Goal: Task Accomplishment & Management: Manage account settings

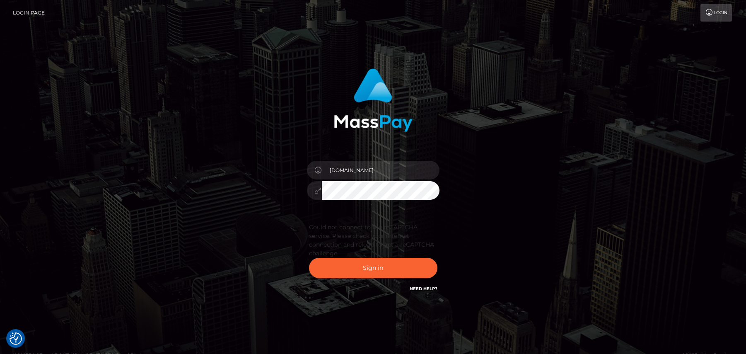
click at [377, 268] on button "Sign in" at bounding box center [373, 268] width 128 height 20
click at [373, 274] on button "Sign in" at bounding box center [373, 268] width 128 height 20
drag, startPoint x: 153, startPoint y: 98, endPoint x: 271, endPoint y: 126, distance: 121.0
click at [153, 98] on div "Pk.es Sign in" at bounding box center [373, 185] width 473 height 246
click at [380, 267] on button "Sign in" at bounding box center [373, 268] width 128 height 20
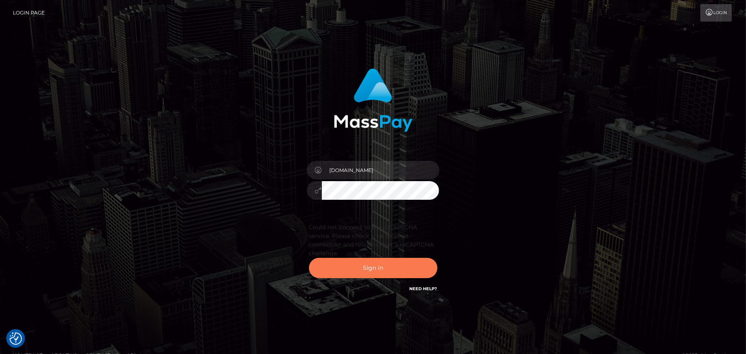
click at [380, 267] on button "Sign in" at bounding box center [373, 268] width 128 height 20
click at [385, 268] on button "Sign in" at bounding box center [373, 268] width 128 height 20
click at [357, 268] on button "Sign in" at bounding box center [373, 268] width 128 height 20
click at [363, 272] on button "Sign in" at bounding box center [373, 268] width 128 height 20
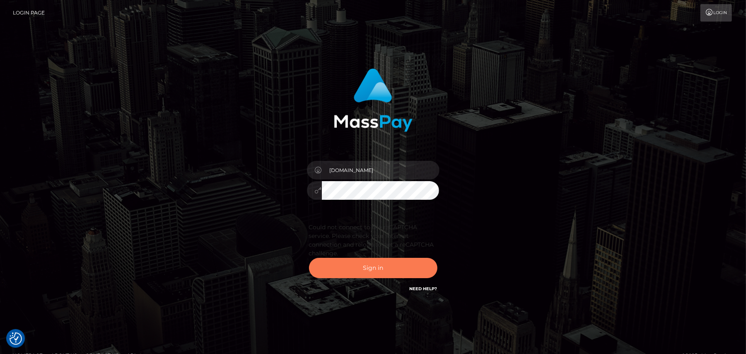
click at [363, 272] on button "Sign in" at bounding box center [373, 268] width 128 height 20
click at [368, 269] on button "Sign in" at bounding box center [373, 268] width 128 height 20
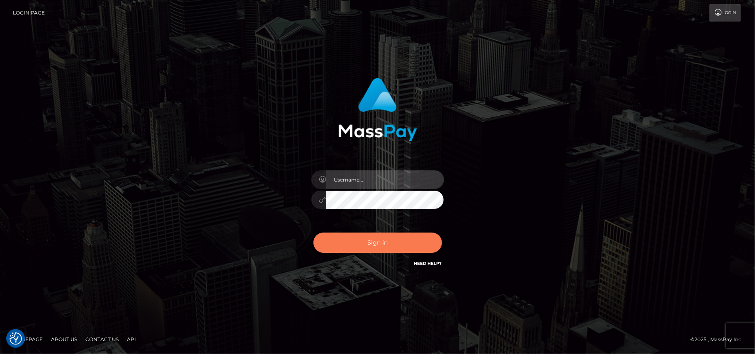
type input "[DOMAIN_NAME]"
click at [345, 241] on button "Sign in" at bounding box center [377, 243] width 128 height 20
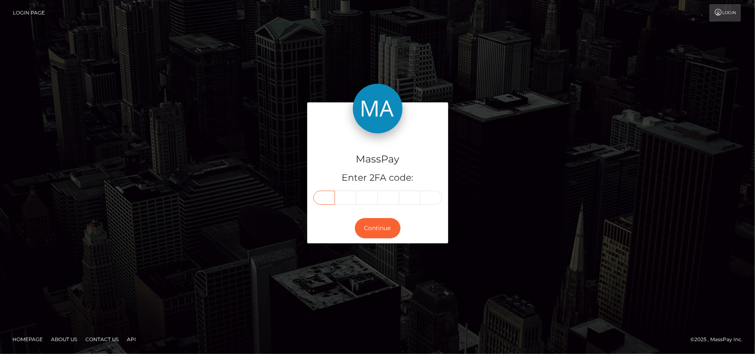
click at [327, 196] on input "text" at bounding box center [324, 198] width 22 height 14
type input "5"
type input "4"
type input "6"
type input "2"
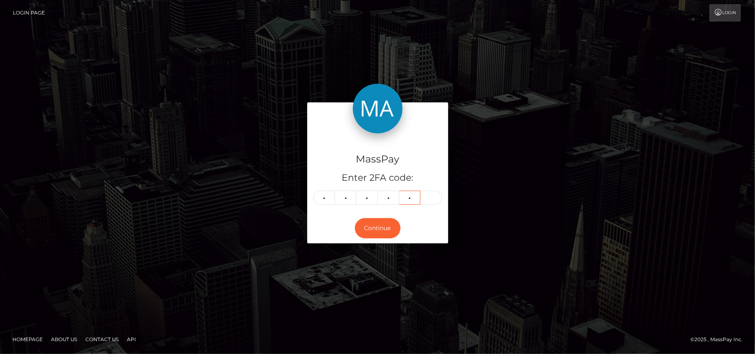
type input "7"
type input "1"
click at [383, 235] on button "Continue" at bounding box center [378, 228] width 46 height 20
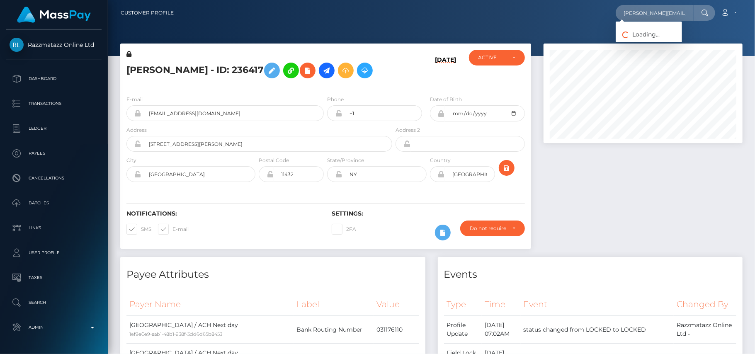
scroll to position [99, 199]
type input "mary.shapilova.a@gmail.com"
click at [637, 40] on link "MARIIA SHAPILOVA" at bounding box center [648, 42] width 66 height 15
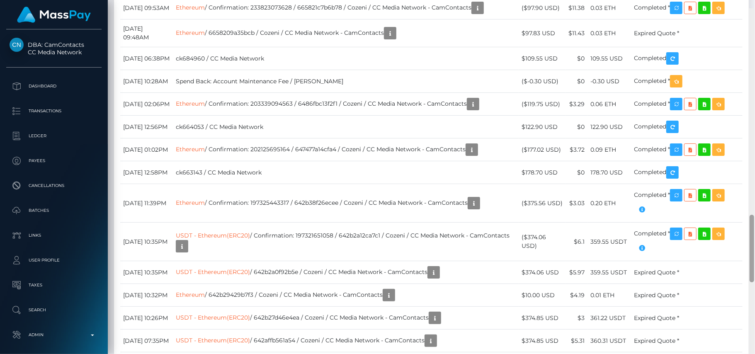
scroll to position [1078, 0]
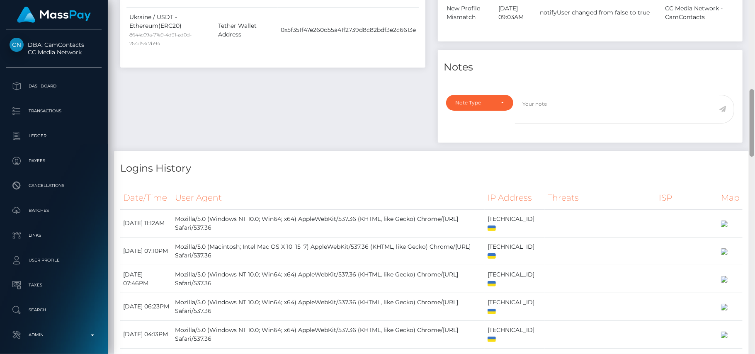
drag, startPoint x: 751, startPoint y: 32, endPoint x: 745, endPoint y: 73, distance: 41.4
click at [745, 73] on div "Customer Profile Loading... Loading..." at bounding box center [431, 177] width 647 height 354
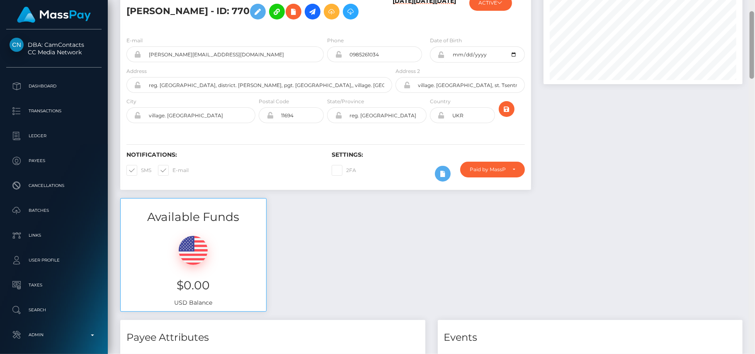
scroll to position [0, 0]
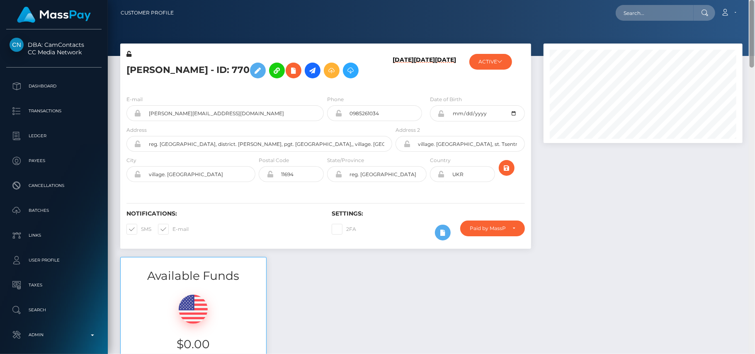
drag, startPoint x: 753, startPoint y: 84, endPoint x: 741, endPoint y: -3, distance: 87.5
click at [741, 0] on html "DBA: CamContacts CC Media Network Dashboard Transactions Ledger Links" at bounding box center [377, 177] width 755 height 354
click at [623, 14] on input "text" at bounding box center [654, 13] width 78 height 16
paste input "[EMAIL_ADDRESS][DOMAIN_NAME]"
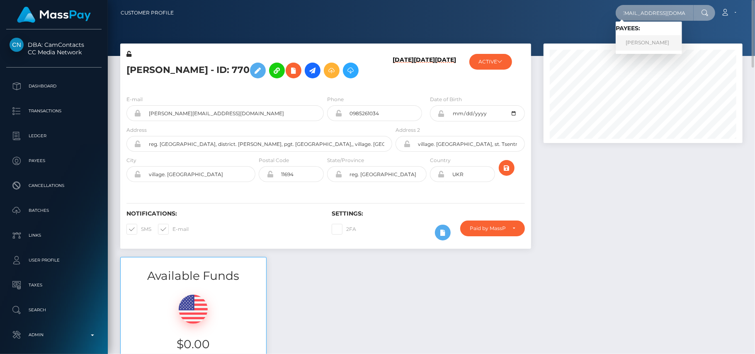
type input "[EMAIL_ADDRESS][DOMAIN_NAME]"
click at [633, 46] on link "Nutcha Charoenboon" at bounding box center [648, 42] width 66 height 15
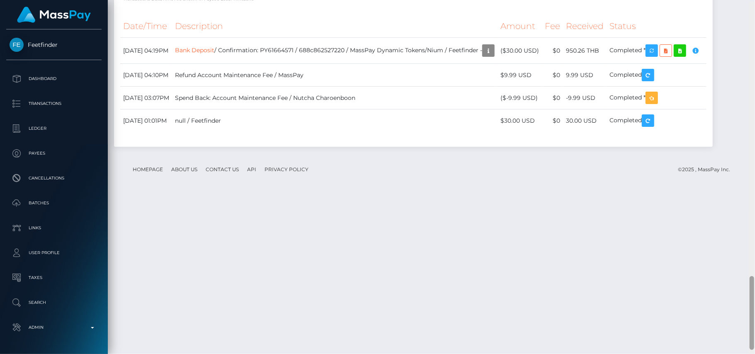
scroll to position [1313, 0]
drag, startPoint x: 751, startPoint y: 69, endPoint x: 754, endPoint y: 319, distance: 250.4
click at [754, 319] on div at bounding box center [752, 177] width 6 height 354
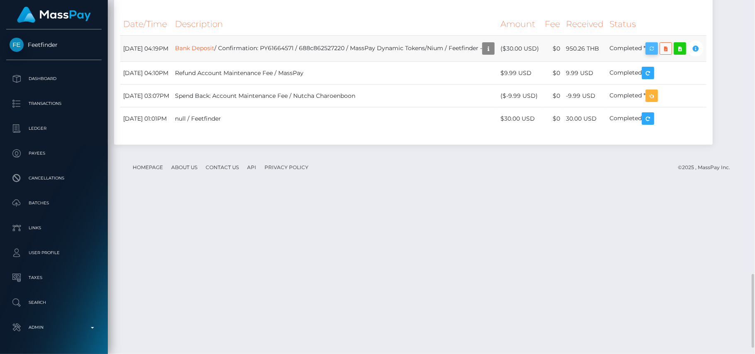
scroll to position [99, 199]
click at [657, 54] on icon "button" at bounding box center [652, 49] width 10 height 10
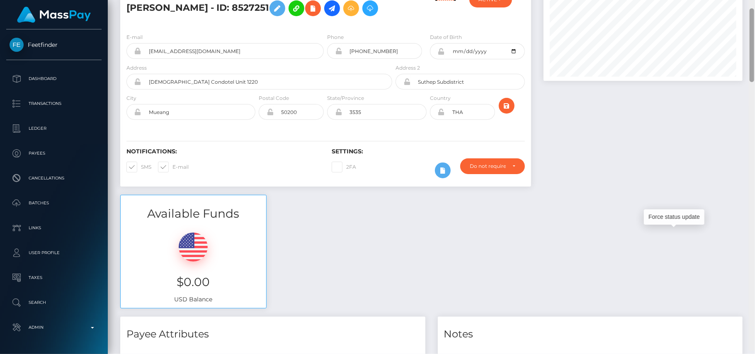
scroll to position [58, 0]
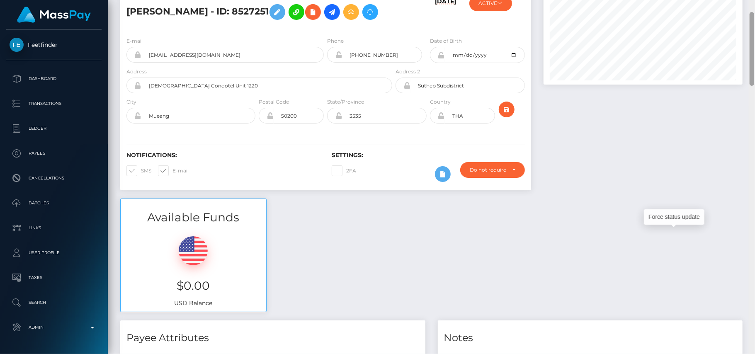
drag, startPoint x: 752, startPoint y: 283, endPoint x: 750, endPoint y: 21, distance: 262.0
click at [750, 21] on div at bounding box center [751, 49] width 5 height 74
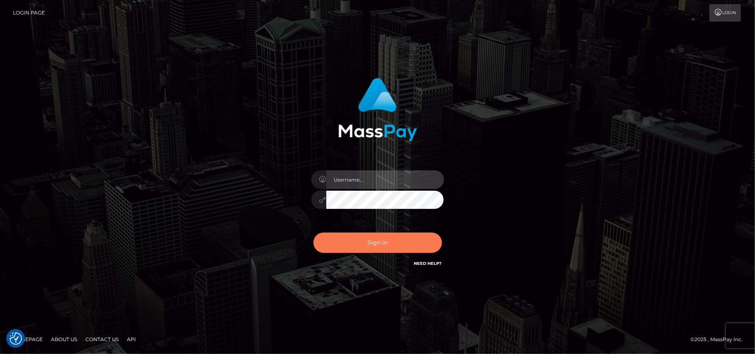
type input "[DOMAIN_NAME]"
click at [376, 242] on button "Sign in" at bounding box center [377, 243] width 128 height 20
type input "[DOMAIN_NAME]"
click at [408, 242] on button "Sign in" at bounding box center [377, 243] width 128 height 20
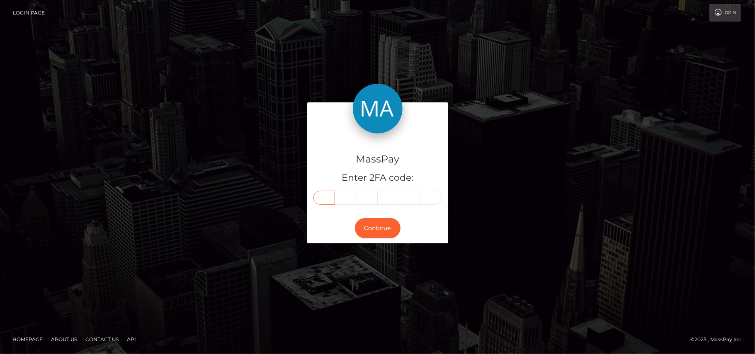
click at [318, 198] on input "text" at bounding box center [324, 198] width 22 height 14
type input "1"
type input "7"
type input "8"
type input "2"
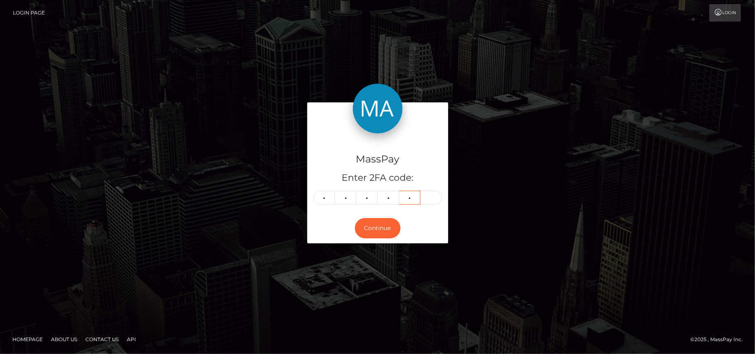
type input "5"
type input "3"
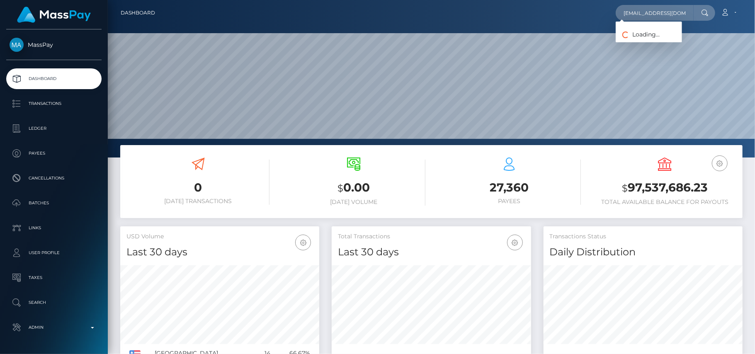
scroll to position [147, 199]
type input "[EMAIL_ADDRESS][DOMAIN_NAME]"
click at [640, 41] on link "[PERSON_NAME]" at bounding box center [648, 42] width 66 height 15
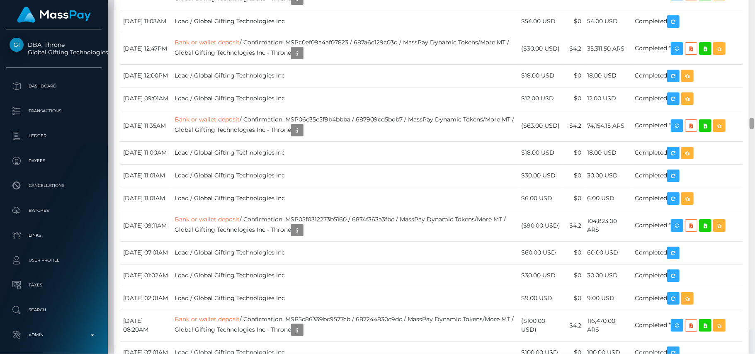
scroll to position [4432, 0]
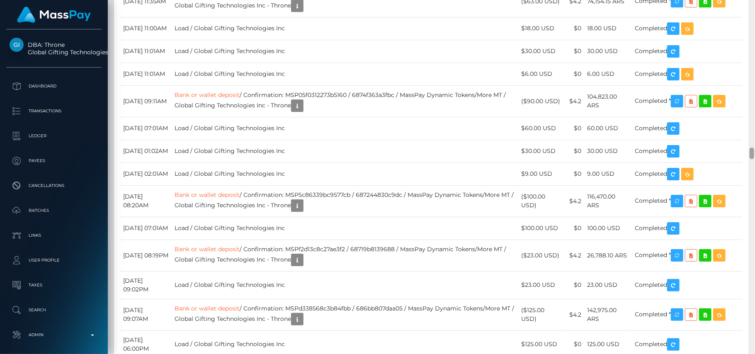
drag, startPoint x: 751, startPoint y: 11, endPoint x: 748, endPoint y: 152, distance: 141.0
click at [748, 152] on div "Customer Profile Loading... Loading..." at bounding box center [431, 177] width 647 height 354
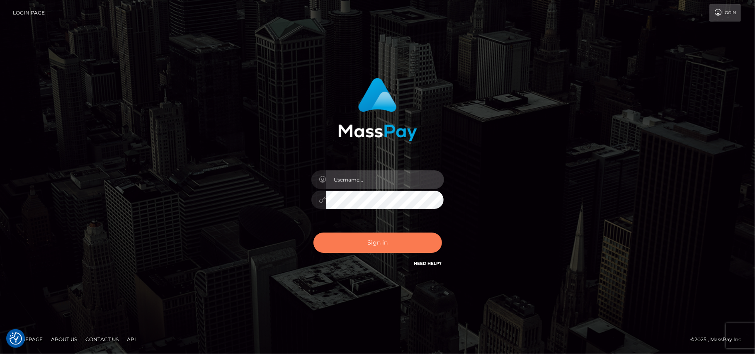
type input "Pk.es"
click at [388, 252] on button "Sign in" at bounding box center [377, 243] width 128 height 20
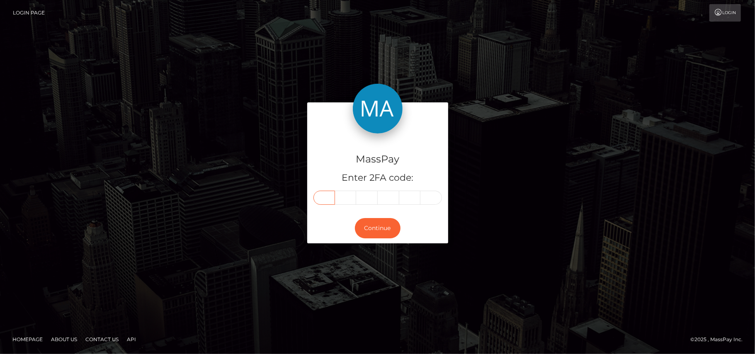
click at [325, 201] on input "text" at bounding box center [324, 198] width 22 height 14
type input "5"
type input "7"
type input "9"
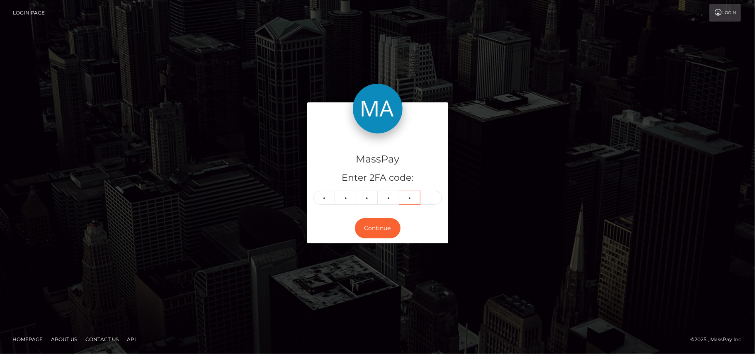
type input "3"
type input "2"
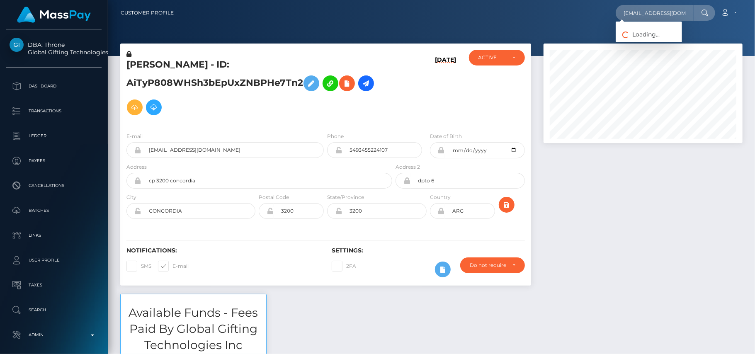
scroll to position [99, 199]
type input "[EMAIL_ADDRESS][DOMAIN_NAME]"
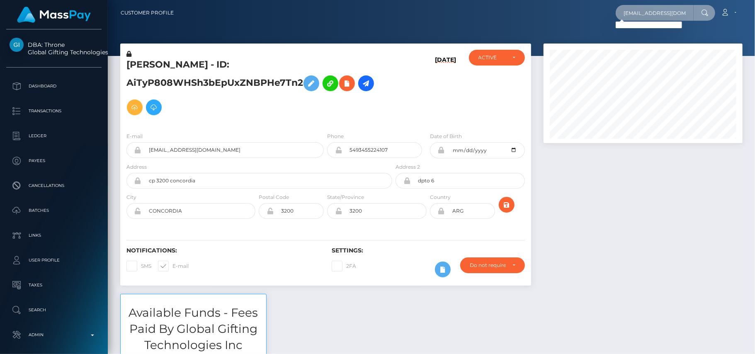
click at [649, 12] on input "[EMAIL_ADDRESS][DOMAIN_NAME]" at bounding box center [654, 13] width 78 height 16
paste input "[EMAIL_ADDRESS][DOMAIN_NAME]"
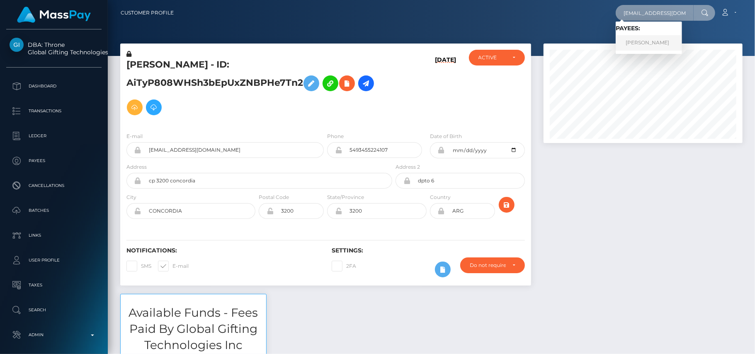
type input "[EMAIL_ADDRESS][DOMAIN_NAME]"
click at [662, 38] on link "RICHELLE LYNN LEWIS" at bounding box center [648, 42] width 66 height 15
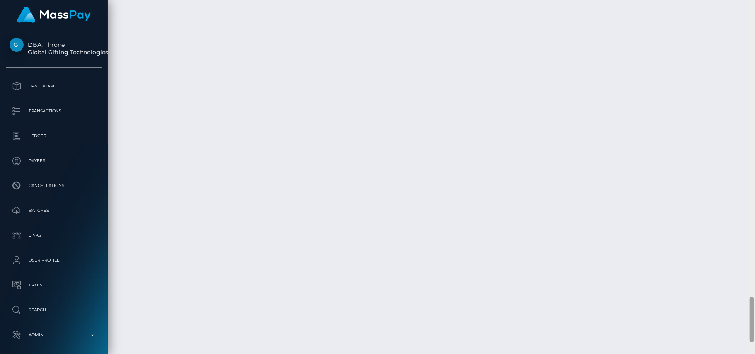
scroll to position [2398, 0]
drag, startPoint x: 751, startPoint y: 38, endPoint x: 753, endPoint y: 331, distance: 292.6
click at [753, 330] on div at bounding box center [751, 332] width 5 height 46
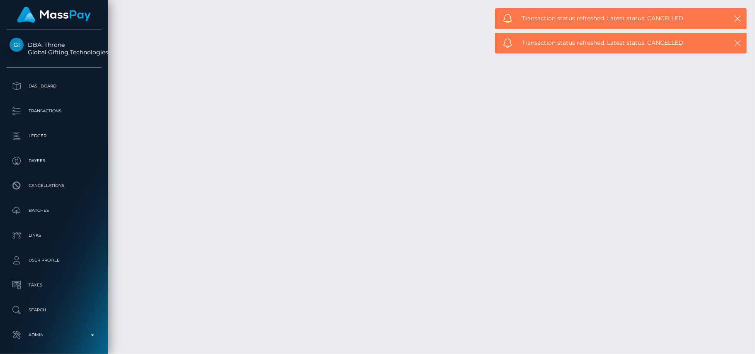
click at [738, 41] on icon "button" at bounding box center [737, 43] width 8 height 8
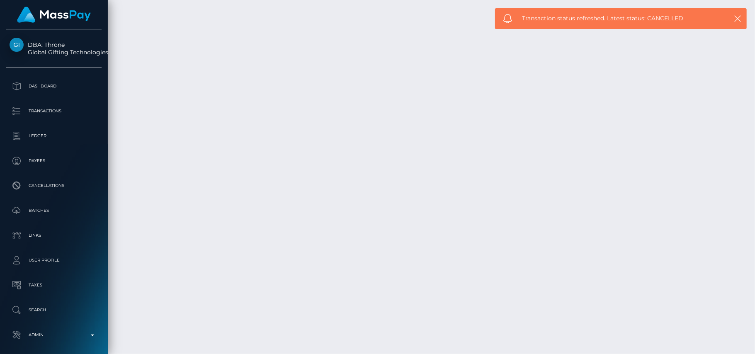
click at [734, 22] on icon "button" at bounding box center [737, 22] width 8 height 8
click at [734, 19] on icon "button" at bounding box center [737, 19] width 8 height 8
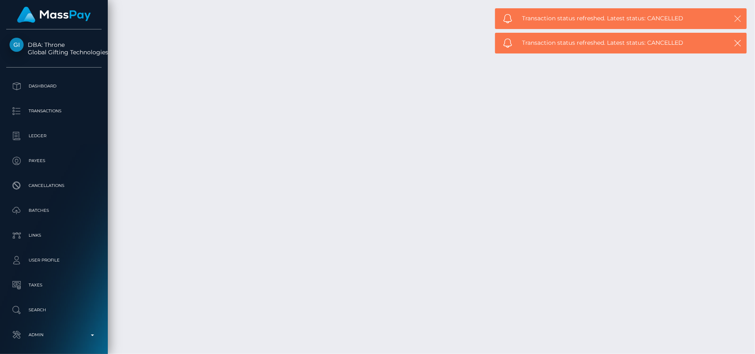
click at [734, 13] on button "button" at bounding box center [737, 18] width 10 height 10
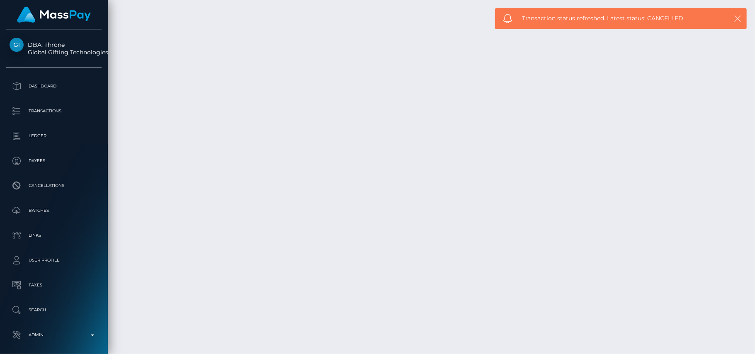
click at [738, 19] on icon "button" at bounding box center [737, 19] width 8 height 8
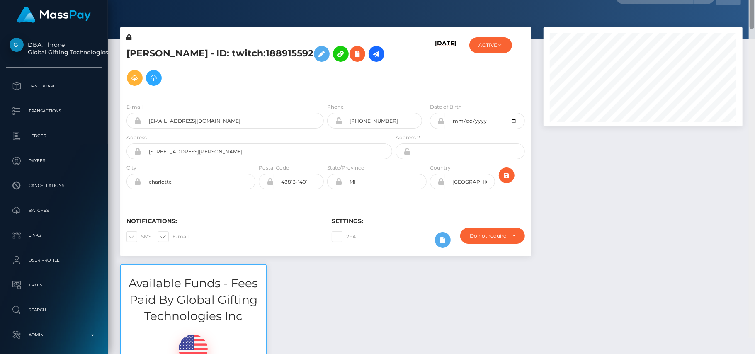
scroll to position [0, 0]
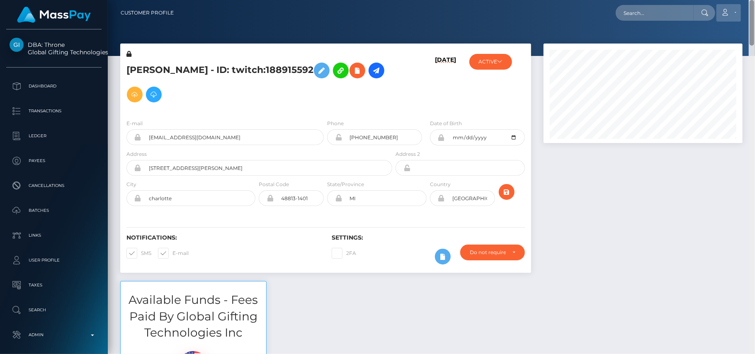
drag, startPoint x: 753, startPoint y: 325, endPoint x: 728, endPoint y: 10, distance: 316.4
click at [728, 10] on div "Customer Profile Loading... Loading..." at bounding box center [431, 177] width 647 height 354
drag, startPoint x: 171, startPoint y: 70, endPoint x: 125, endPoint y: 60, distance: 47.1
click at [125, 60] on div "RICHELLE LYNN LEWIS - ID: twitch:188915592" at bounding box center [257, 81] width 274 height 63
copy h5 "RICHELLE"
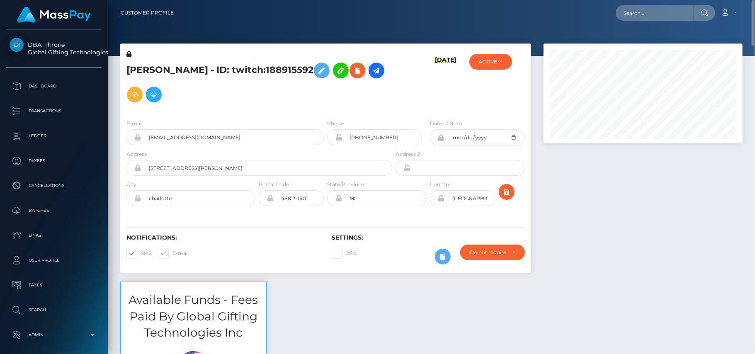
click at [650, 195] on div at bounding box center [642, 162] width 211 height 237
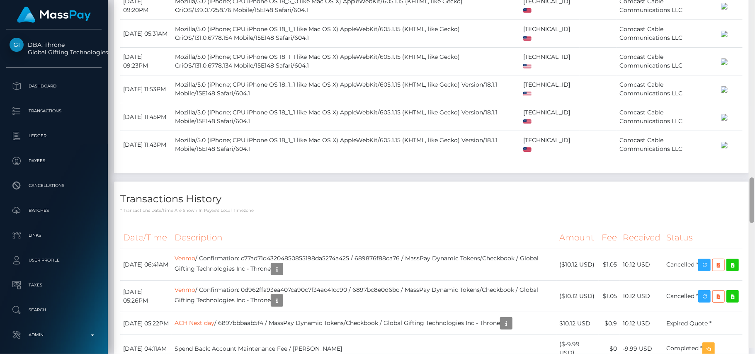
scroll to position [1432, 0]
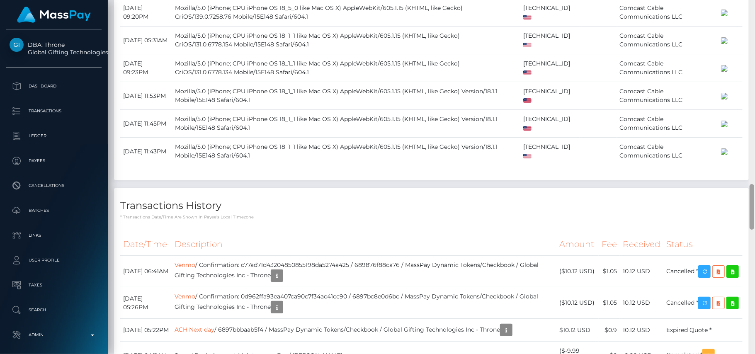
drag, startPoint x: 753, startPoint y: 30, endPoint x: 741, endPoint y: 215, distance: 184.8
click at [741, 215] on div "Customer Profile Loading... Loading..." at bounding box center [431, 177] width 647 height 354
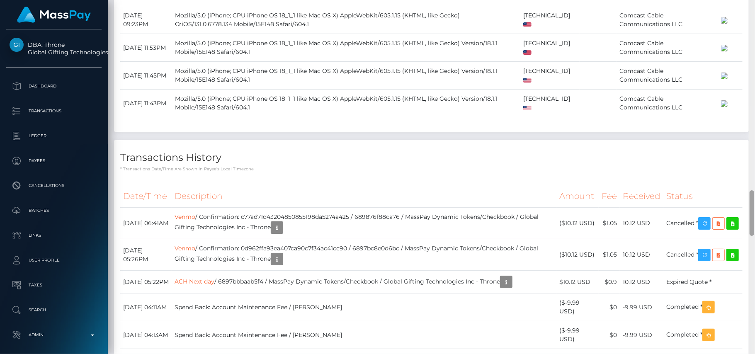
scroll to position [1484, 0]
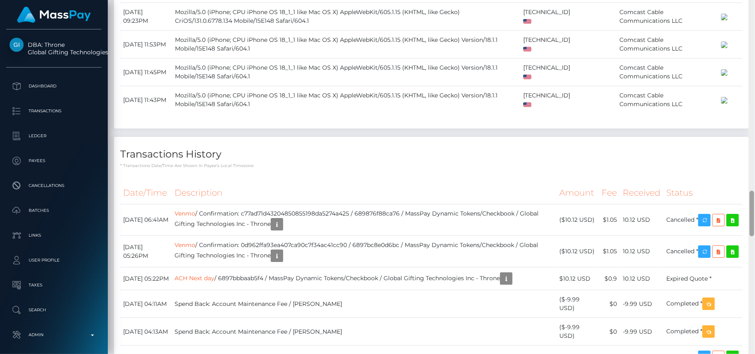
drag, startPoint x: 751, startPoint y: 211, endPoint x: 754, endPoint y: 218, distance: 7.2
click at [754, 218] on div at bounding box center [752, 177] width 6 height 354
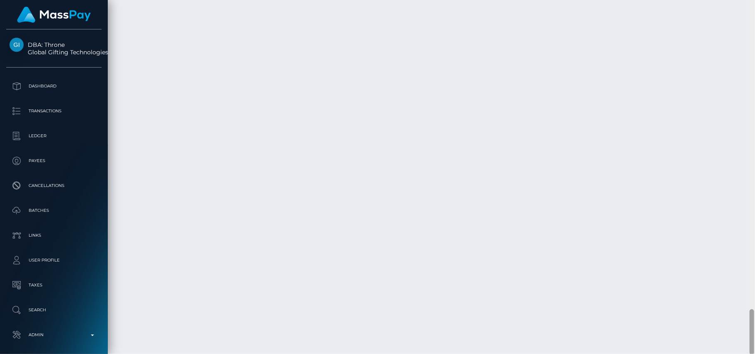
scroll to position [2398, 0]
drag, startPoint x: 752, startPoint y: 194, endPoint x: 754, endPoint y: 320, distance: 125.6
click at [754, 320] on div at bounding box center [752, 177] width 6 height 354
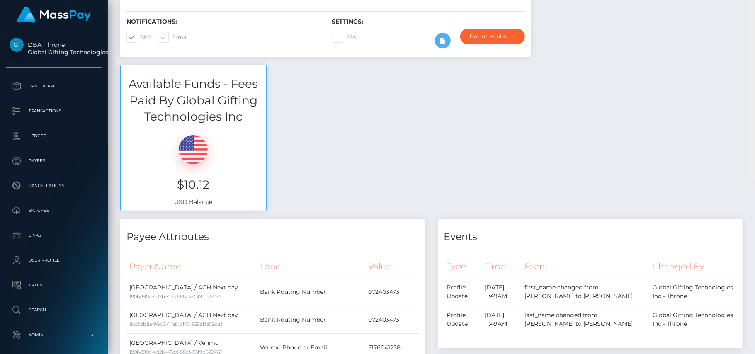
scroll to position [0, 0]
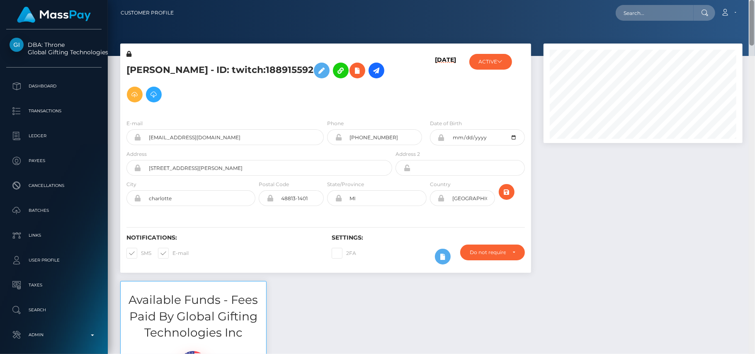
drag, startPoint x: 754, startPoint y: 321, endPoint x: 694, endPoint y: 0, distance: 326.3
click at [694, 0] on div "Customer Profile Loading... Loading..." at bounding box center [431, 177] width 647 height 354
click at [662, 14] on input "text" at bounding box center [654, 13] width 78 height 16
paste input "inc.sovteco@gmail.com"
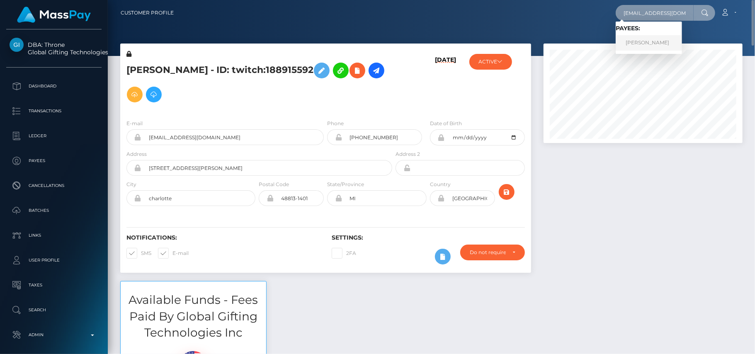
type input "inc.sovteco@gmail.com"
click at [618, 46] on link "Yevgeniy Rozinov" at bounding box center [648, 42] width 66 height 15
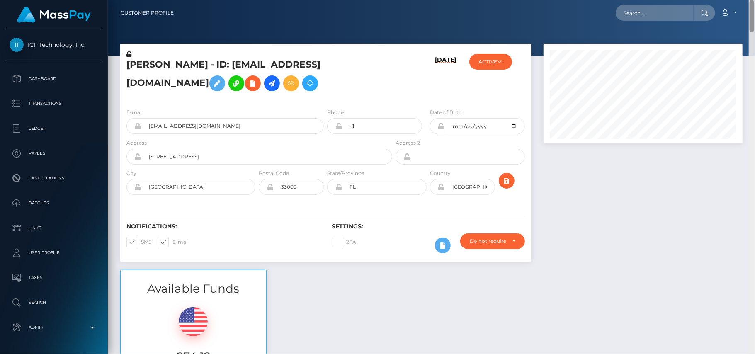
drag, startPoint x: 751, startPoint y: 30, endPoint x: 747, endPoint y: 7, distance: 23.7
click at [747, 7] on div "Customer Profile Loading... Loading..." at bounding box center [431, 177] width 647 height 354
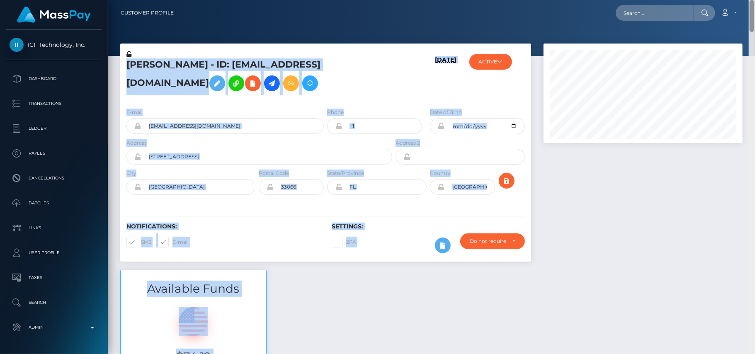
drag, startPoint x: 753, startPoint y: 17, endPoint x: 754, endPoint y: 124, distance: 106.1
click at [754, 124] on div "Customer Profile Loading... Loading..." at bounding box center [431, 177] width 647 height 354
click at [683, 235] on div at bounding box center [642, 157] width 211 height 226
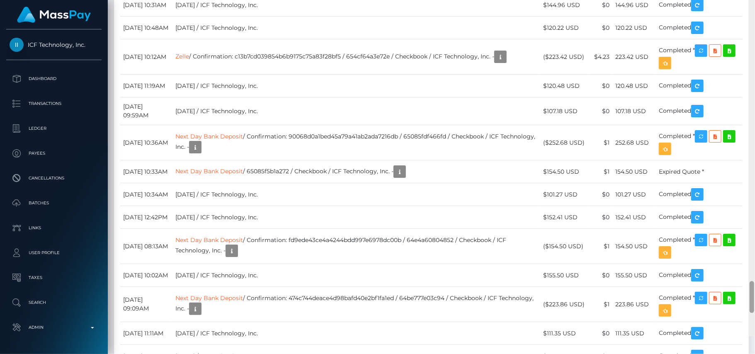
scroll to position [3371, 0]
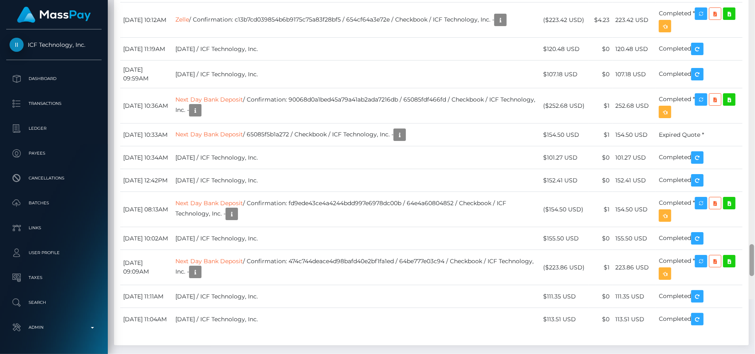
drag, startPoint x: 753, startPoint y: 36, endPoint x: 754, endPoint y: 324, distance: 288.5
click at [754, 299] on div at bounding box center [752, 122] width 6 height 354
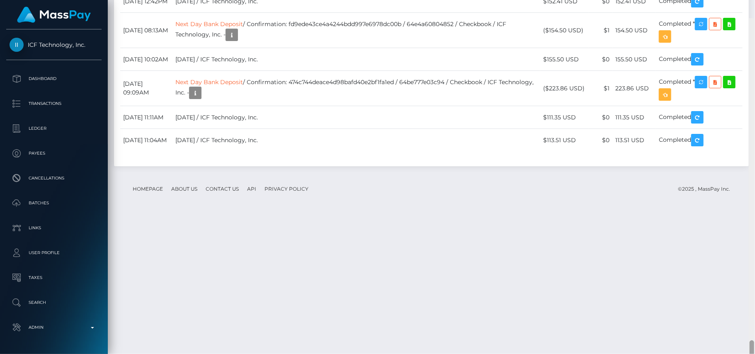
scroll to position [3570, 0]
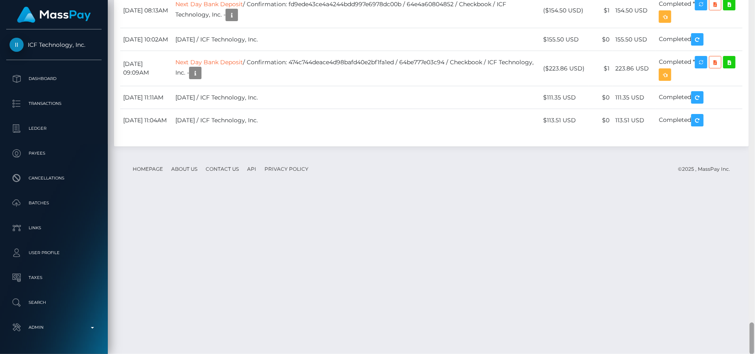
drag, startPoint x: 751, startPoint y: 307, endPoint x: 754, endPoint y: 336, distance: 28.8
click at [754, 336] on div at bounding box center [752, 177] width 6 height 354
drag, startPoint x: 242, startPoint y: 275, endPoint x: 304, endPoint y: 275, distance: 62.2
click at [304, 132] on td "[DATE] / ICF Technology, Inc." at bounding box center [356, 120] width 368 height 23
copy td "/ ICF Technology, Inc."
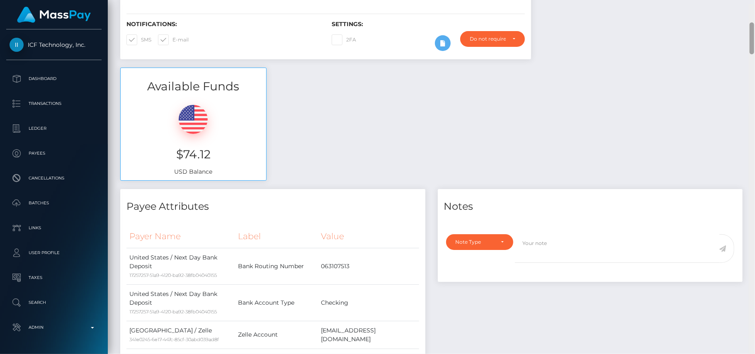
scroll to position [206, 0]
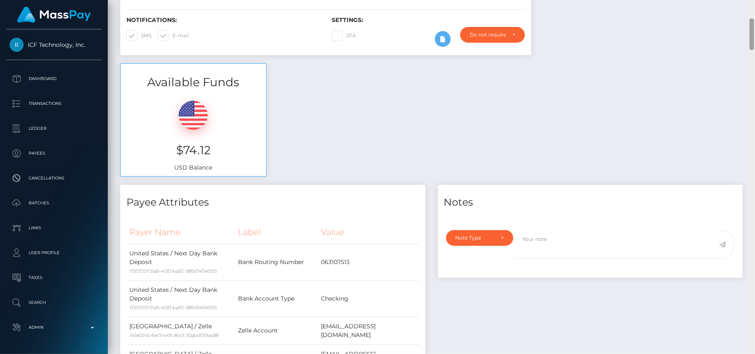
drag, startPoint x: 752, startPoint y: 331, endPoint x: 703, endPoint y: 27, distance: 307.7
click at [703, 27] on div "Customer Profile Loading... Loading..." at bounding box center [431, 177] width 647 height 354
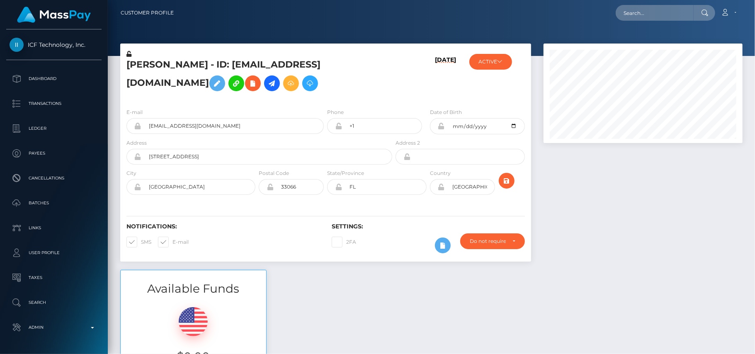
drag, startPoint x: 751, startPoint y: 30, endPoint x: 726, endPoint y: -42, distance: 76.3
click at [726, 0] on html "ICF Technology, Inc. Dashboard Transactions Ledger Payees Batches" at bounding box center [377, 177] width 755 height 354
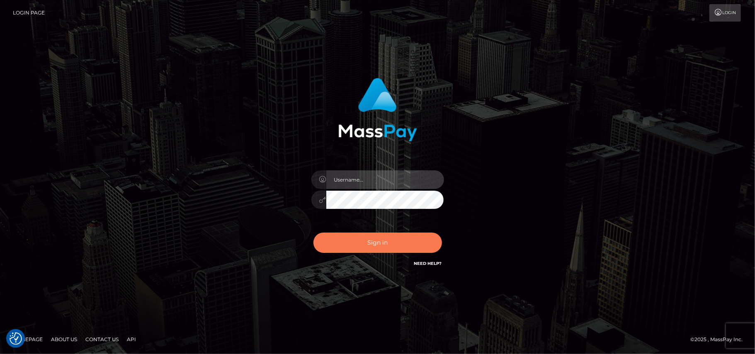
type input "[DOMAIN_NAME]"
click at [403, 239] on button "Sign in" at bounding box center [377, 243] width 128 height 20
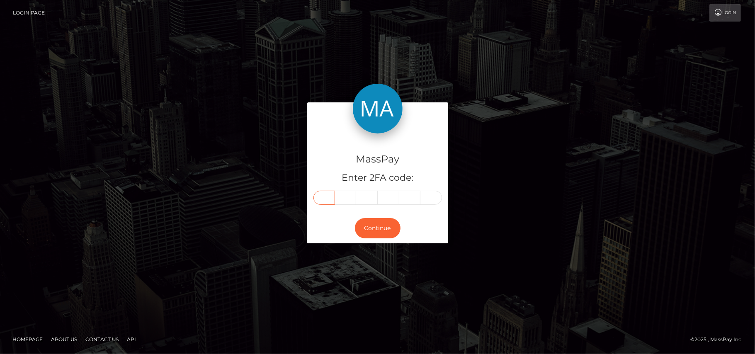
click at [325, 196] on input "text" at bounding box center [324, 198] width 22 height 14
type input "3"
type input "4"
type input "9"
type input "1"
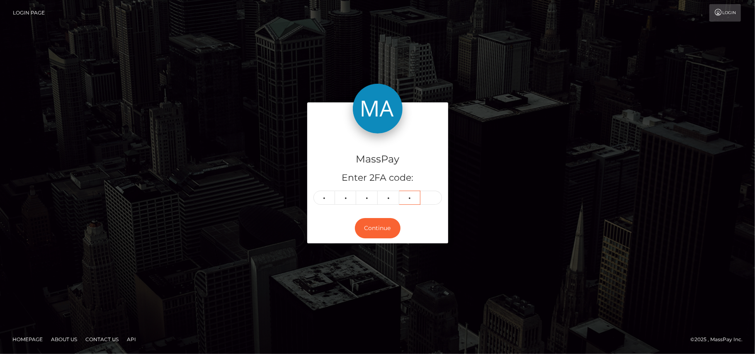
type input "1"
type input "0"
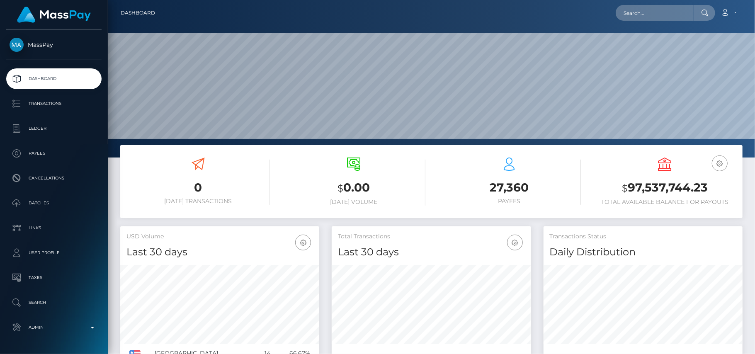
scroll to position [147, 199]
type input "[EMAIL_ADDRESS][DOMAIN_NAME]"
click at [624, 45] on link "[PERSON_NAME]" at bounding box center [648, 42] width 66 height 15
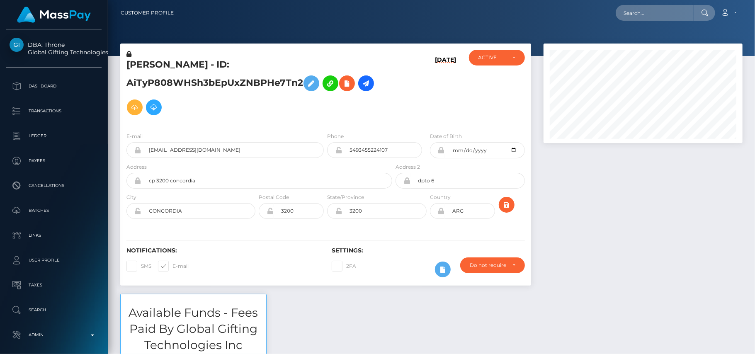
scroll to position [99, 199]
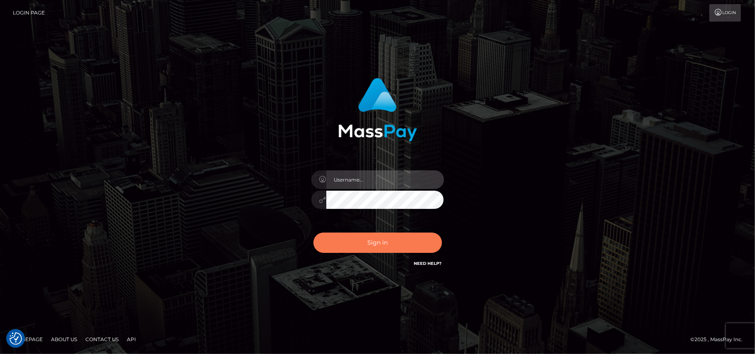
type input "[DOMAIN_NAME]"
click at [375, 245] on button "Sign in" at bounding box center [377, 243] width 128 height 20
type input "Pk.es"
click at [380, 237] on button "Sign in" at bounding box center [377, 243] width 128 height 20
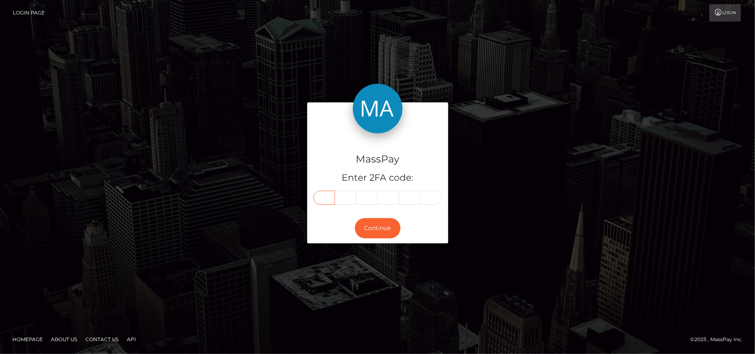
click at [327, 199] on input "text" at bounding box center [324, 198] width 22 height 14
type input "4"
type input "0"
type input "6"
type input "0"
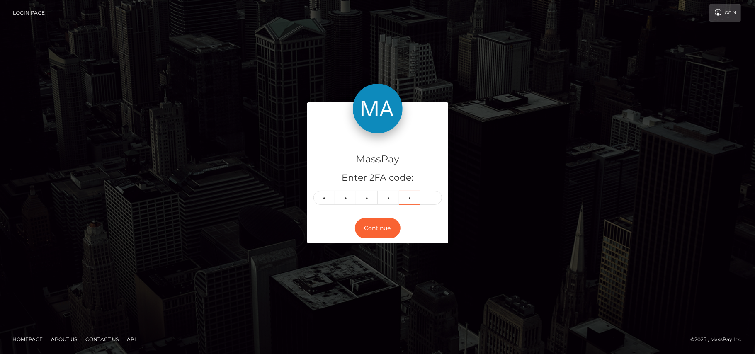
type input "5"
type input "1"
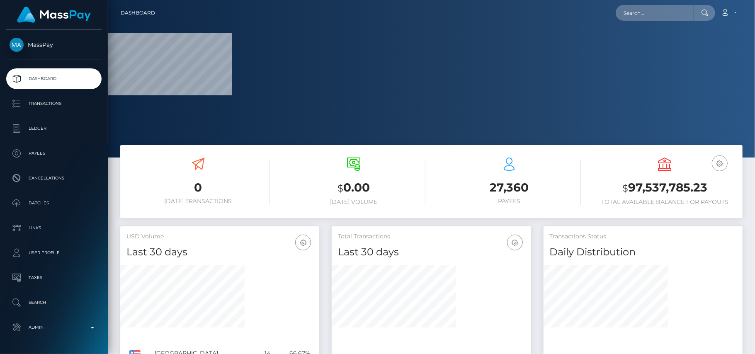
scroll to position [147, 199]
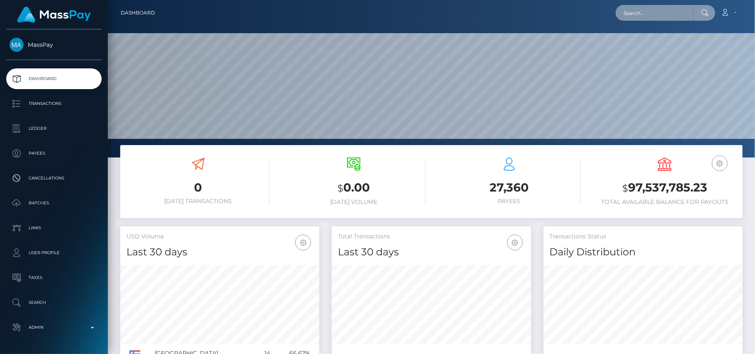
click at [656, 10] on input "text" at bounding box center [654, 13] width 78 height 16
paste input "[EMAIL_ADDRESS][DOMAIN_NAME]"
type input "[EMAIL_ADDRESS][DOMAIN_NAME]"
click at [639, 19] on input "[EMAIL_ADDRESS][DOMAIN_NAME]" at bounding box center [654, 13] width 78 height 16
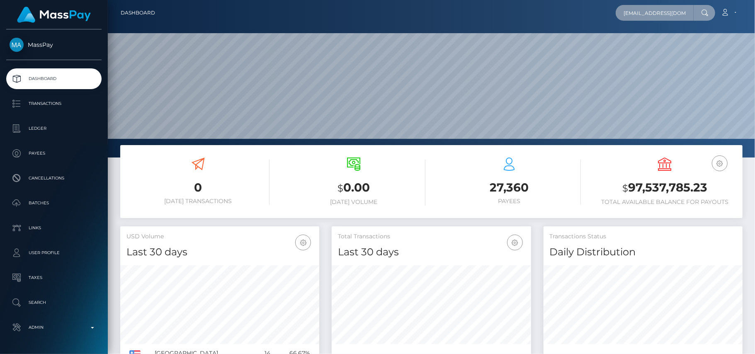
click at [639, 19] on input "rinmays@icloud.com" at bounding box center [654, 13] width 78 height 16
paste input "[EMAIL_ADDRESS][DOMAIN_NAME]"
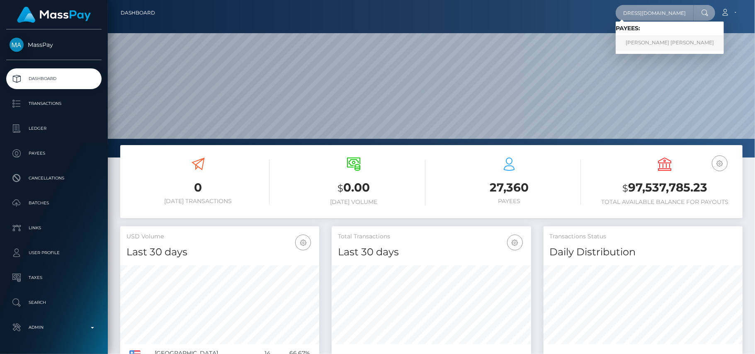
type input "jb8fqh55sm@privaterelay.appleid.com"
click at [642, 38] on link "PEARL PAZ ANGEL WADE" at bounding box center [669, 42] width 108 height 15
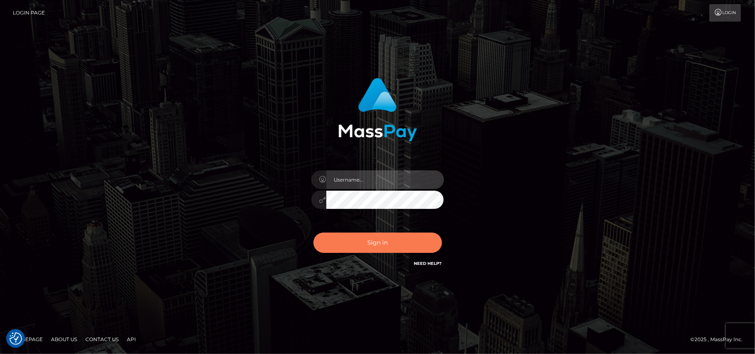
type input "Pk.es"
click at [371, 236] on button "Sign in" at bounding box center [377, 243] width 128 height 20
type input "[DOMAIN_NAME]"
click at [385, 239] on button "Sign in" at bounding box center [377, 243] width 128 height 20
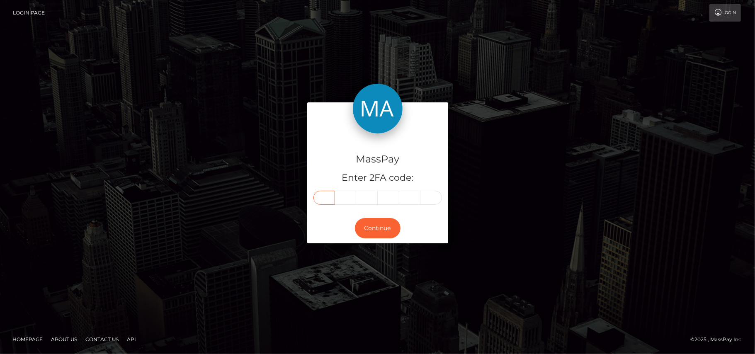
click at [324, 199] on input "text" at bounding box center [324, 198] width 22 height 14
type input "2"
type input "4"
type input "2"
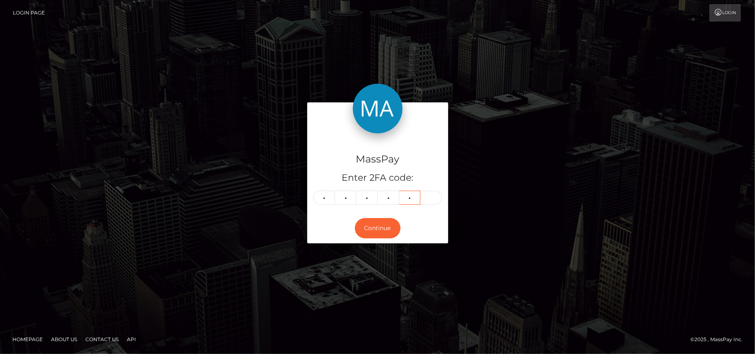
type input "3"
type input "1"
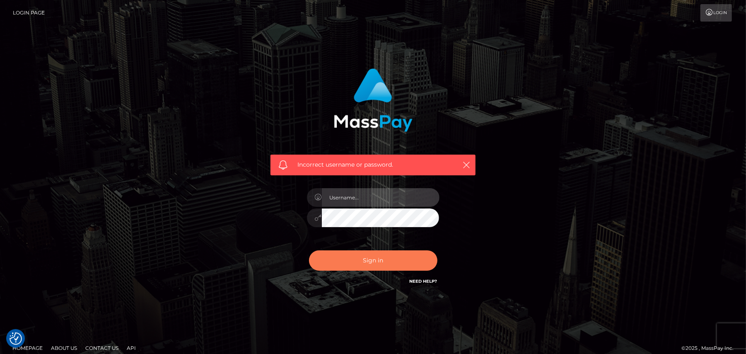
type input "[DOMAIN_NAME]"
click at [404, 256] on button "Sign in" at bounding box center [373, 260] width 128 height 20
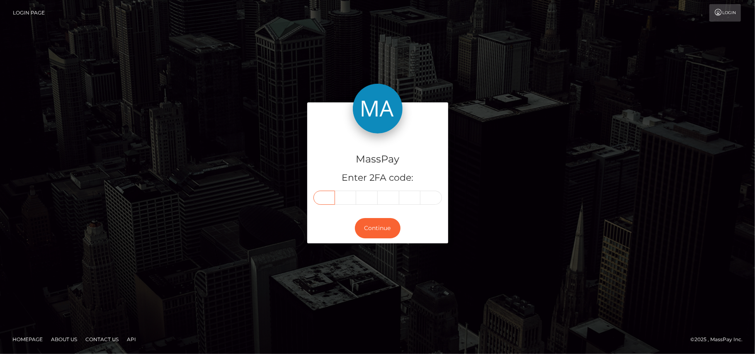
click at [328, 199] on input "text" at bounding box center [324, 198] width 22 height 14
type input "2"
type input "4"
type input "2"
type input "3"
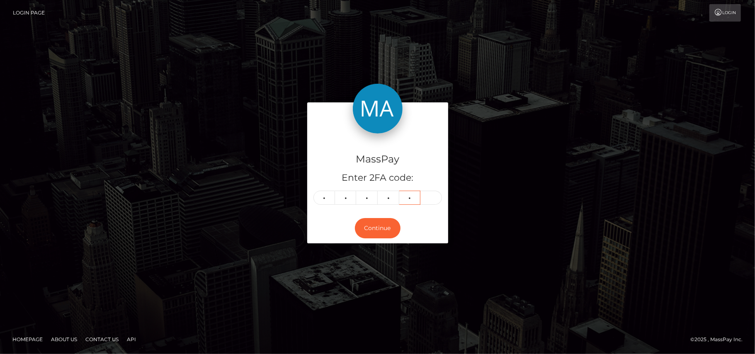
type input "2"
type input "1"
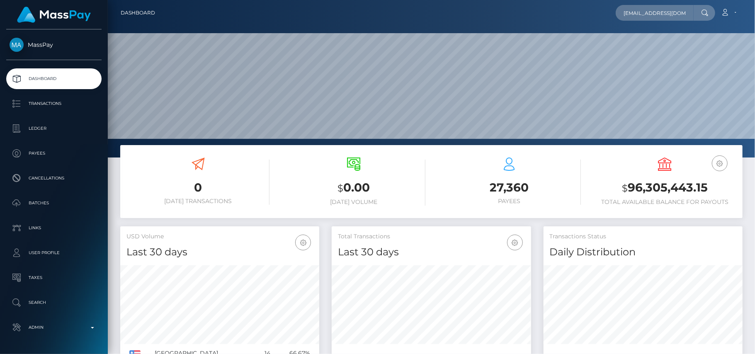
scroll to position [0, 32]
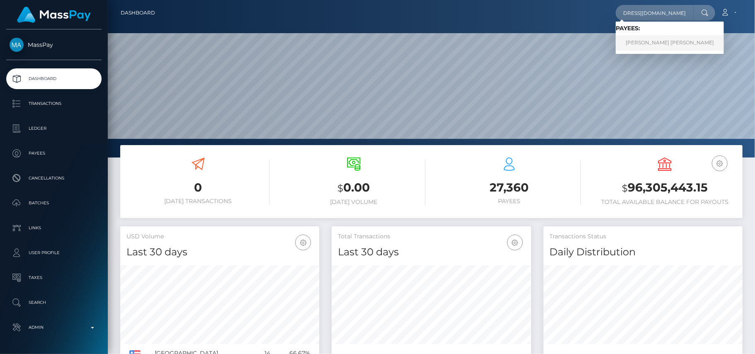
type input "[EMAIL_ADDRESS][DOMAIN_NAME]"
click at [634, 44] on link "PEARL PAZ ANGEL WADE" at bounding box center [669, 42] width 108 height 15
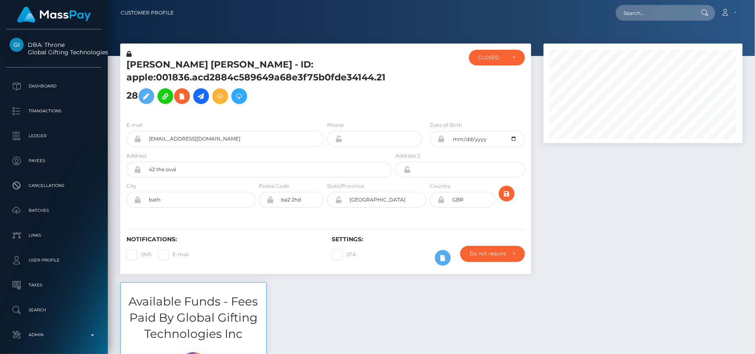
scroll to position [99, 199]
click at [630, 12] on input "text" at bounding box center [654, 13] width 78 height 16
paste input "[EMAIL_ADDRESS][DOMAIN_NAME]"
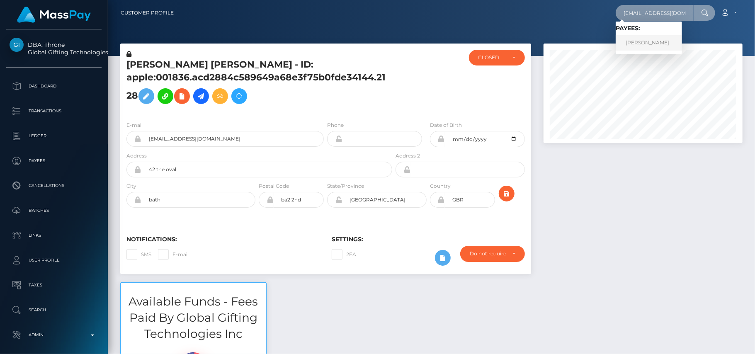
type input "[EMAIL_ADDRESS][DOMAIN_NAME]"
click at [649, 35] on link "[PERSON_NAME]" at bounding box center [648, 42] width 66 height 15
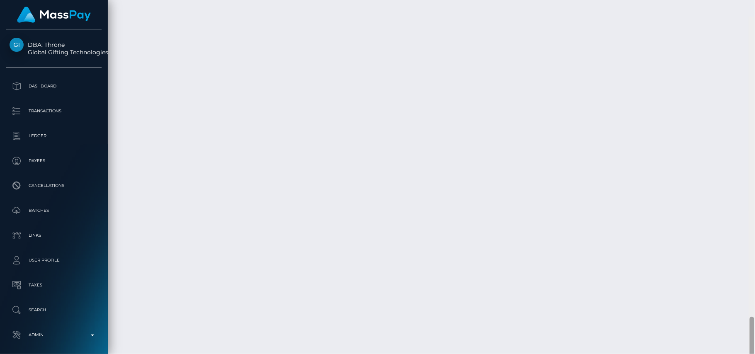
scroll to position [1952, 0]
drag, startPoint x: 751, startPoint y: 77, endPoint x: 754, endPoint y: 345, distance: 268.2
click at [754, 345] on div at bounding box center [752, 177] width 6 height 354
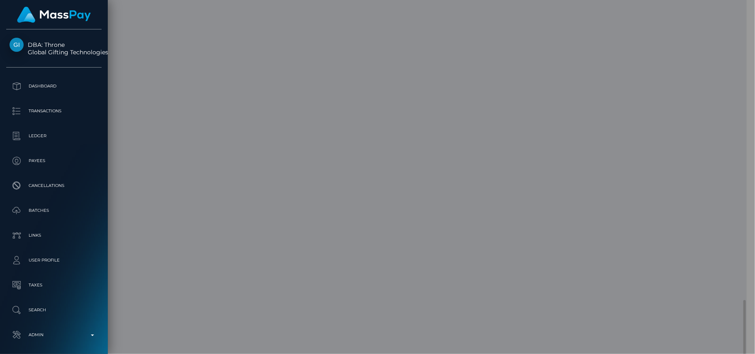
scroll to position [414376, 414279]
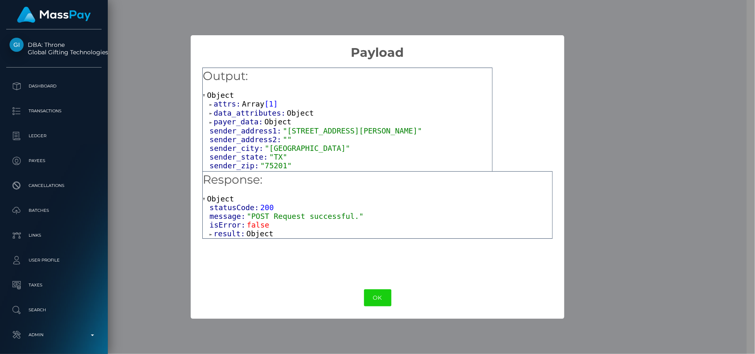
click at [264, 229] on span "Object" at bounding box center [259, 233] width 27 height 9
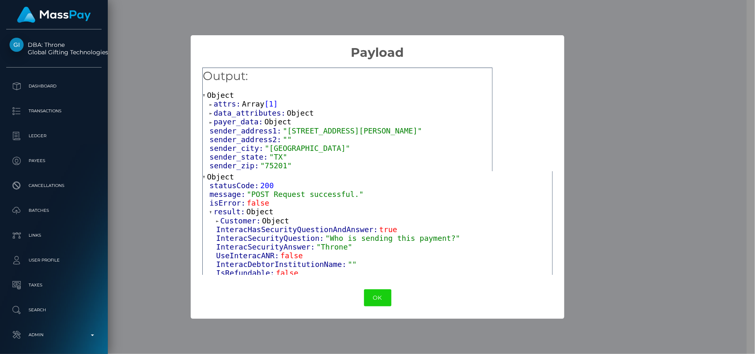
scroll to position [25, 0]
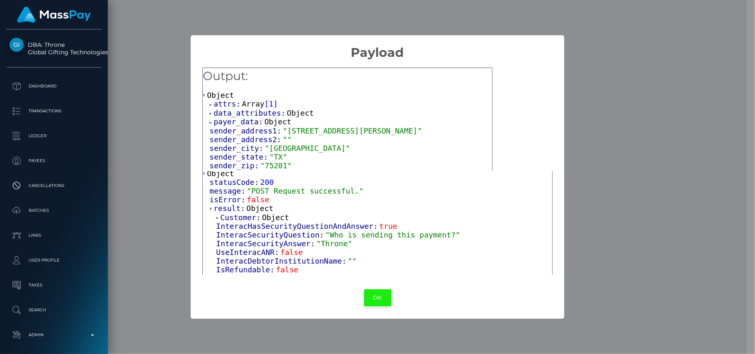
click at [380, 300] on button "OK" at bounding box center [377, 297] width 27 height 17
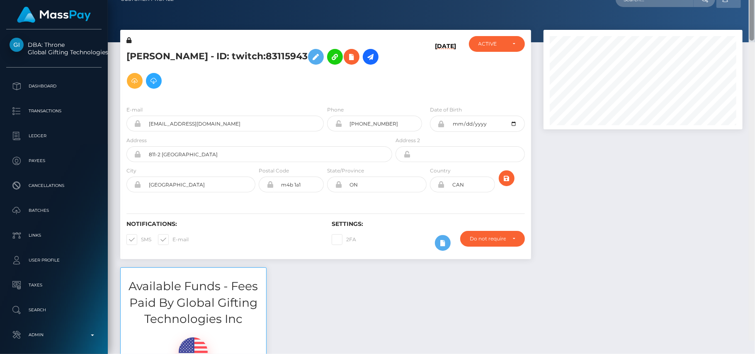
scroll to position [0, 0]
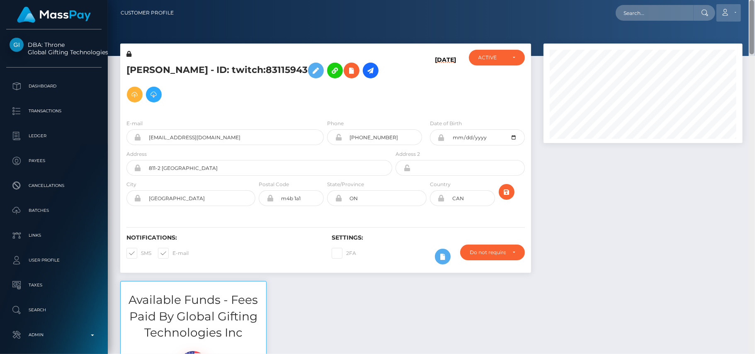
drag, startPoint x: 751, startPoint y: 317, endPoint x: 730, endPoint y: 12, distance: 304.9
click at [730, 12] on div "Customer Profile Loading... Loading..." at bounding box center [431, 177] width 647 height 354
click at [659, 9] on input "text" at bounding box center [654, 13] width 78 height 16
paste input "doc.wiedenmann@gmail.com"
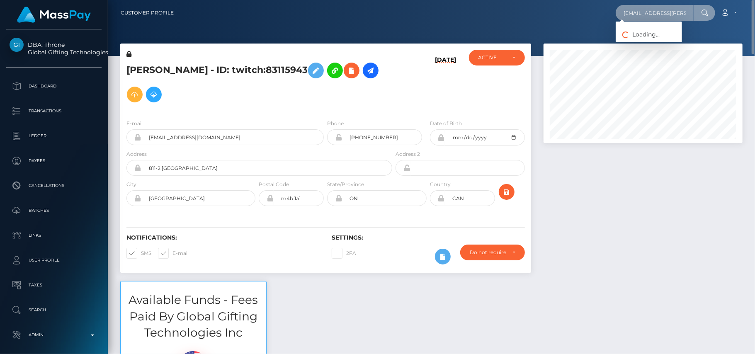
scroll to position [0, 12]
type input "doc.wiedenmann@gmail.com"
click at [645, 37] on link "Georg Wiedenmann" at bounding box center [648, 42] width 66 height 15
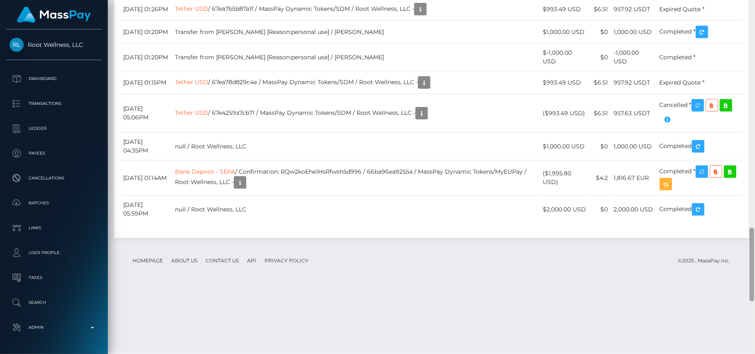
scroll to position [1116, 0]
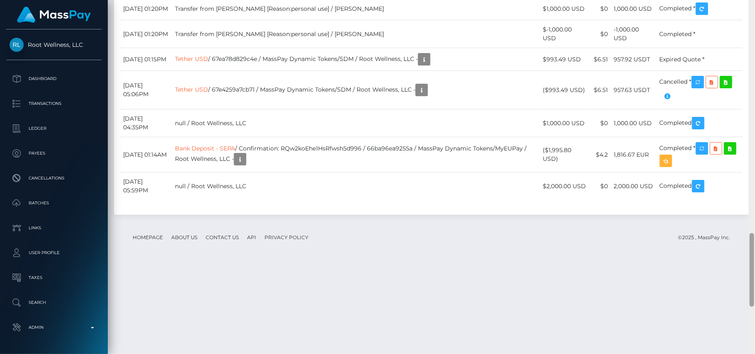
drag, startPoint x: 752, startPoint y: 55, endPoint x: 754, endPoint y: 264, distance: 209.3
click at [754, 264] on div at bounding box center [752, 177] width 6 height 354
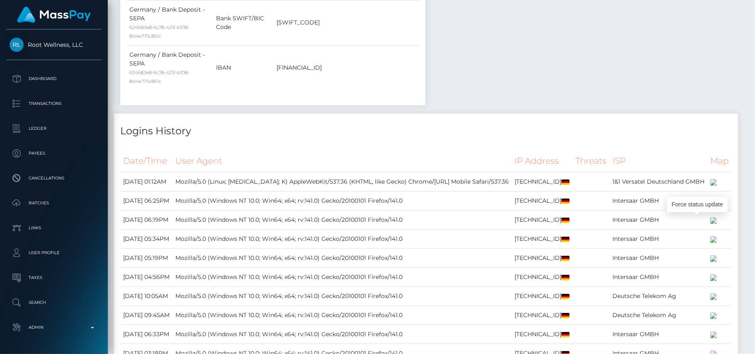
scroll to position [0, 0]
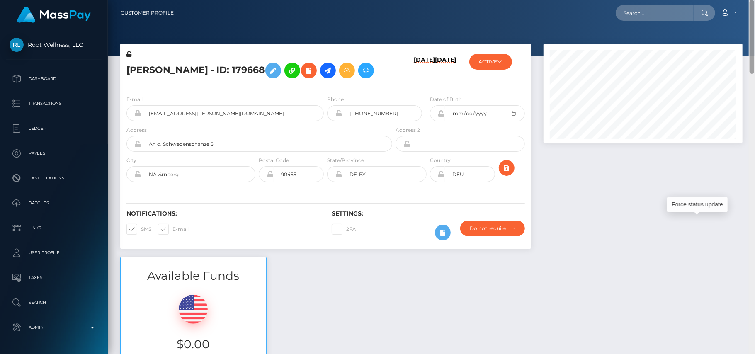
drag, startPoint x: 753, startPoint y: 257, endPoint x: 750, endPoint y: -24, distance: 281.0
click at [750, 0] on html "Root Wellness, LLC Dashboard Transactions Ledger Payees Batches" at bounding box center [377, 177] width 755 height 354
click at [659, 13] on input "text" at bounding box center [654, 13] width 78 height 16
paste input "[EMAIL_ADDRESS][DOMAIN_NAME]"
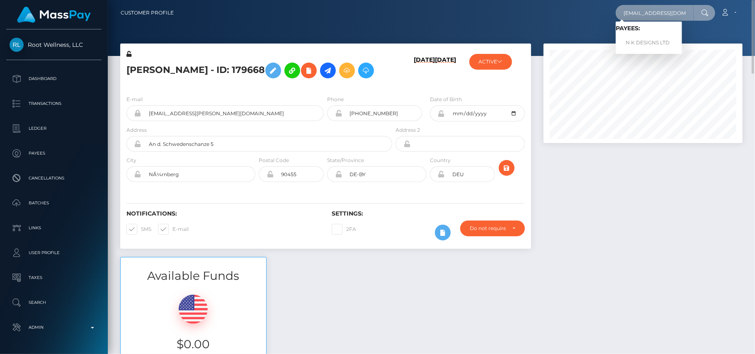
type input "[EMAIL_ADDRESS][DOMAIN_NAME]"
click at [643, 39] on link "N K DESIGNS LTD" at bounding box center [648, 42] width 66 height 15
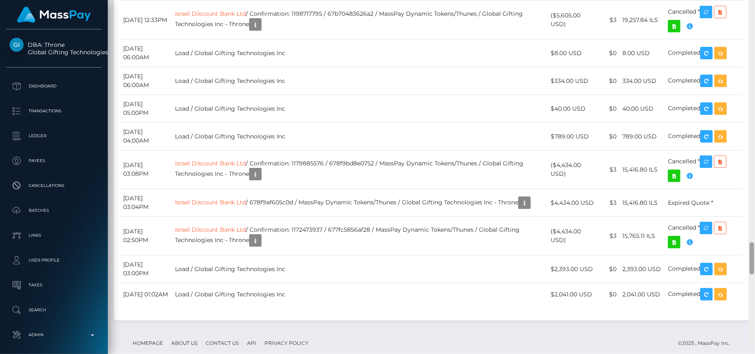
scroll to position [2746, 0]
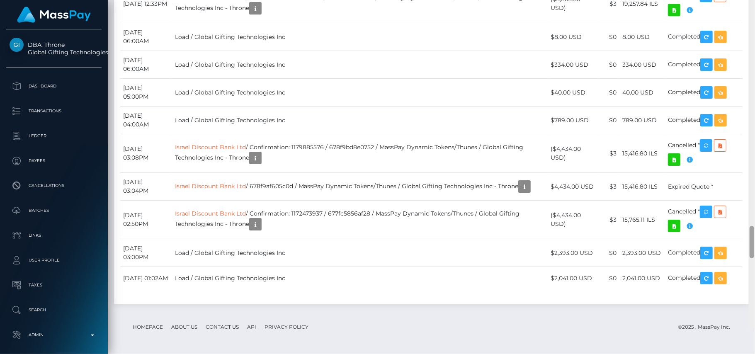
drag, startPoint x: 754, startPoint y: 22, endPoint x: 754, endPoint y: 265, distance: 242.9
click at [754, 265] on div at bounding box center [752, 152] width 6 height 354
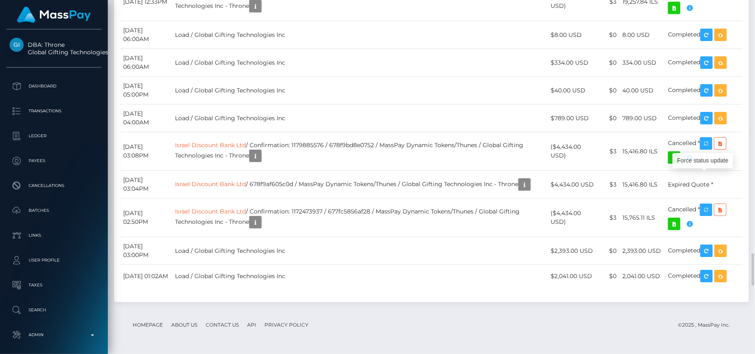
scroll to position [99, 199]
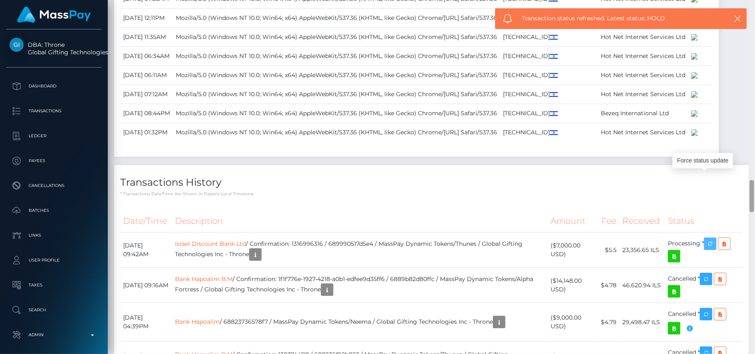
scroll to position [1937, 0]
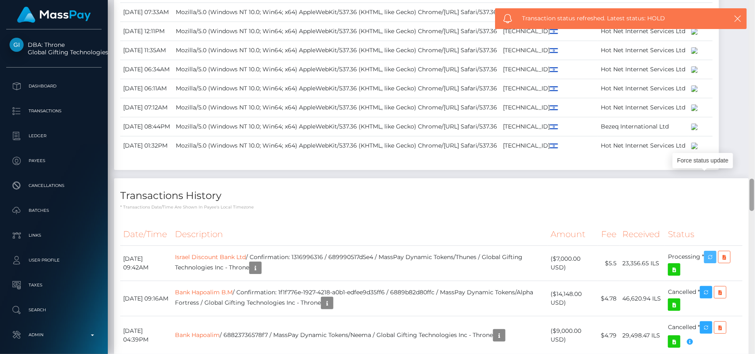
drag, startPoint x: 751, startPoint y: 268, endPoint x: 730, endPoint y: 193, distance: 77.4
click at [730, 193] on div "Customer Profile Loading... Loading..." at bounding box center [431, 177] width 647 height 354
click at [725, 165] on div "Force status update" at bounding box center [702, 160] width 61 height 15
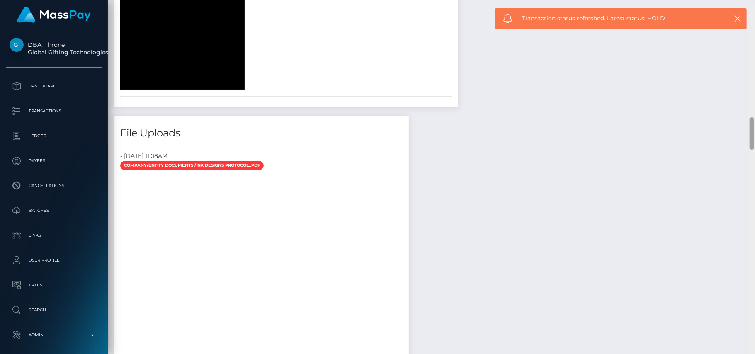
scroll to position [1224, 0]
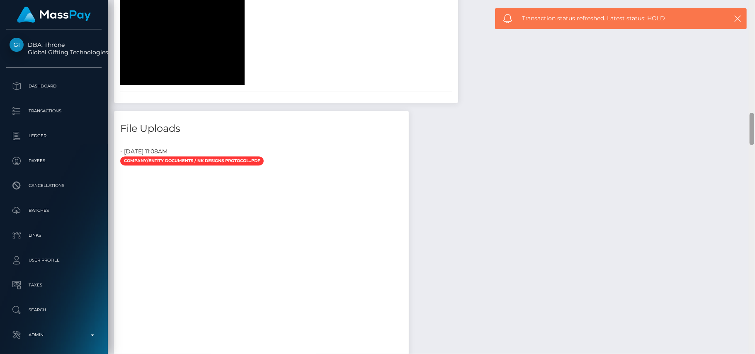
drag, startPoint x: 753, startPoint y: 192, endPoint x: 739, endPoint y: 126, distance: 67.5
click at [739, 126] on div "Customer Profile Loading... Loading..." at bounding box center [431, 177] width 647 height 354
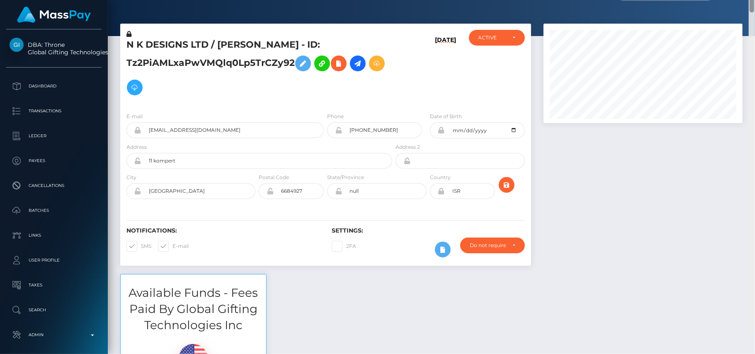
scroll to position [0, 0]
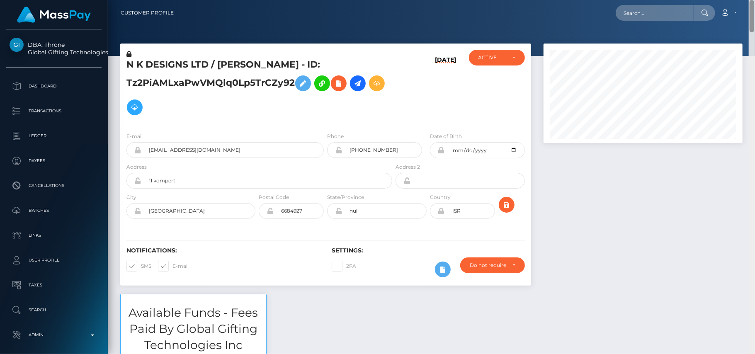
drag, startPoint x: 751, startPoint y: 125, endPoint x: 744, endPoint y: -13, distance: 138.6
click at [744, 0] on html "DBA: Throne Global Gifting Technologies Inc Dashboard Transactions Ledger Payee…" at bounding box center [377, 177] width 755 height 354
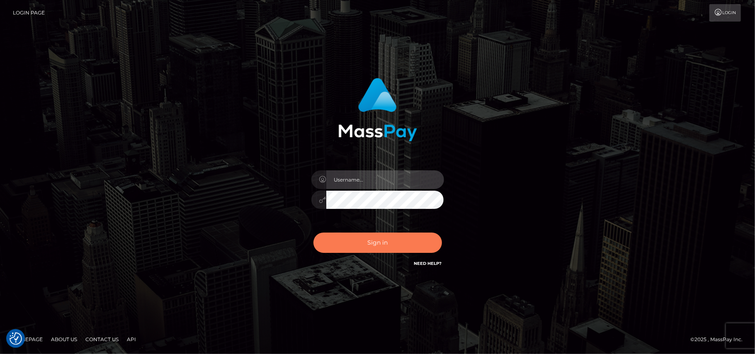
type input "[DOMAIN_NAME]"
click at [363, 246] on button "Sign in" at bounding box center [377, 243] width 128 height 20
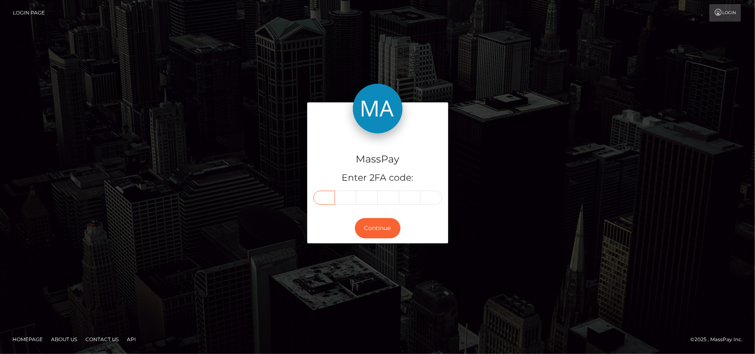
click at [324, 196] on input "text" at bounding box center [324, 198] width 22 height 14
type input "8"
type input "4"
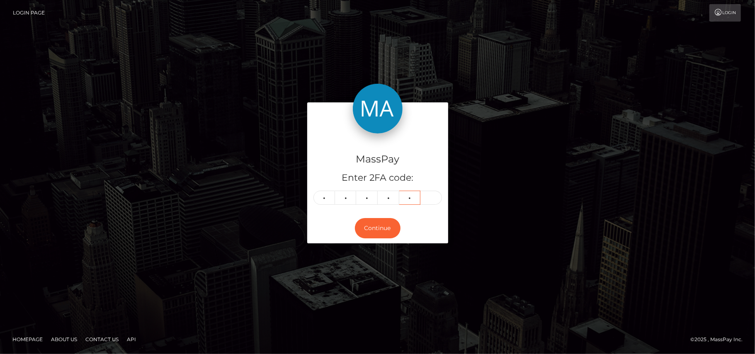
type input "8"
type input "6"
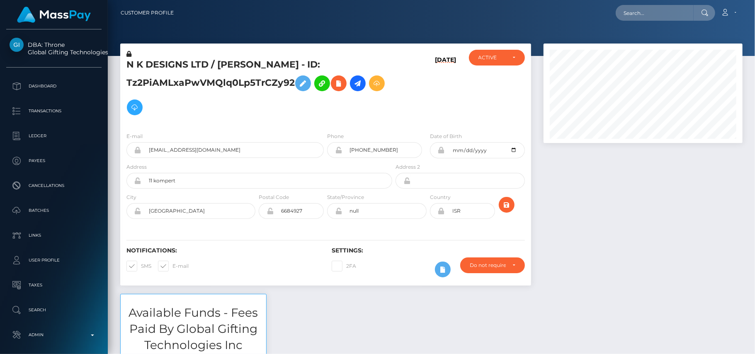
scroll to position [99, 199]
click at [665, 14] on input "text" at bounding box center [654, 13] width 78 height 16
paste input "maranda.marin12@gmail.com"
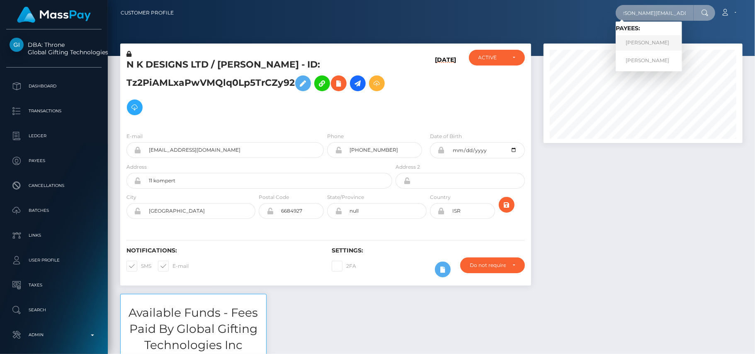
type input "maranda.marin12@gmail.com"
click at [623, 42] on link "MARANDA LYNN MARIN" at bounding box center [648, 42] width 66 height 15
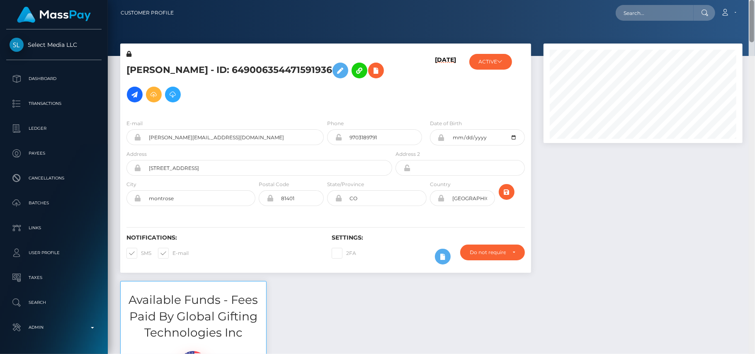
drag, startPoint x: 0, startPoint y: 0, endPoint x: 743, endPoint y: -3, distance: 743.2
click at [743, 0] on html "Select Media LLC Dashboard Transactions Ledger Payees Batches" at bounding box center [377, 177] width 755 height 354
click at [675, 2] on nav "Customer Profile Loading... Loading... Account" at bounding box center [431, 13] width 647 height 26
click at [660, 15] on input "text" at bounding box center [654, 13] width 78 height 16
paste input "[PERSON_NAME][EMAIL_ADDRESS][DOMAIN_NAME]"
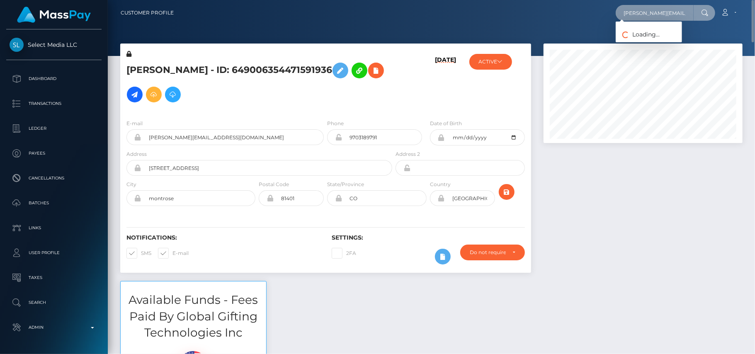
scroll to position [0, 12]
type input "[PERSON_NAME][EMAIL_ADDRESS][DOMAIN_NAME]"
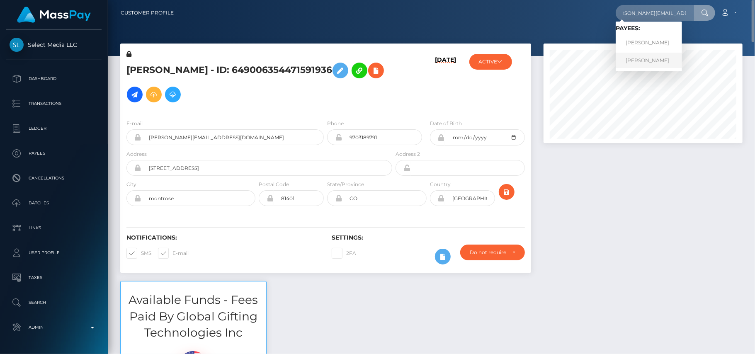
scroll to position [0, 0]
click at [643, 55] on link "MARANDA LYNN MARIN" at bounding box center [648, 60] width 66 height 15
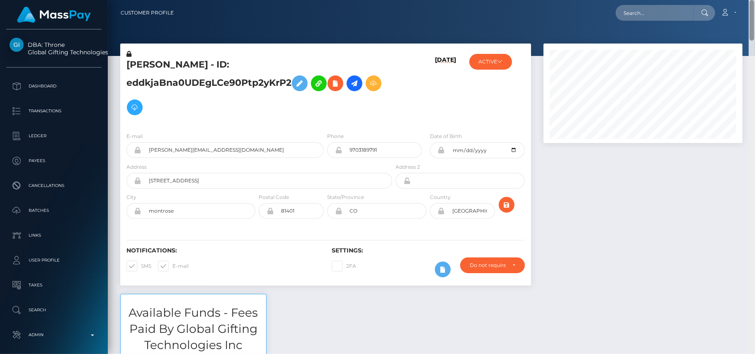
drag, startPoint x: 751, startPoint y: 29, endPoint x: 683, endPoint y: -48, distance: 102.5
click at [683, 0] on html "DBA: Throne Global Gifting Technologies Inc Dashboard Transactions Ledger Payee…" at bounding box center [377, 177] width 755 height 354
click at [635, 16] on input "text" at bounding box center [654, 13] width 78 height 16
paste input "[EMAIL_ADDRESS][DOMAIN_NAME]"
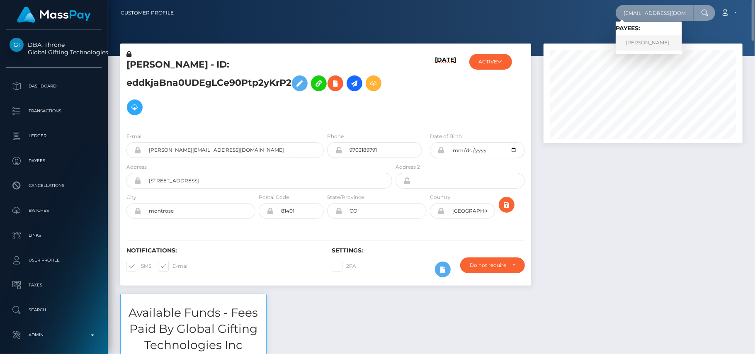
type input "[EMAIL_ADDRESS][DOMAIN_NAME]"
click at [624, 35] on link "[PERSON_NAME]" at bounding box center [648, 42] width 66 height 15
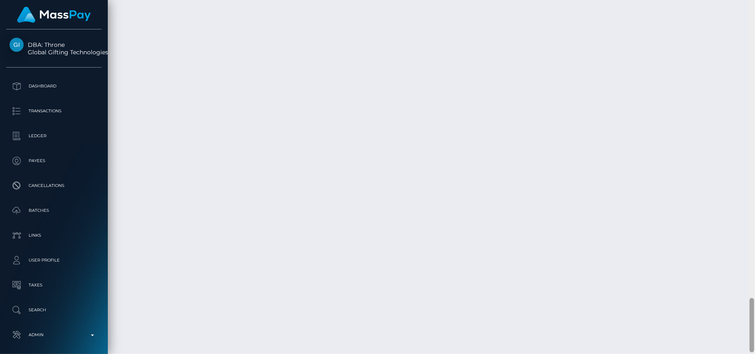
scroll to position [1952, 0]
drag, startPoint x: 753, startPoint y: 37, endPoint x: 754, endPoint y: 317, distance: 279.8
click at [754, 317] on div at bounding box center [752, 177] width 6 height 354
click at [753, 314] on div at bounding box center [751, 327] width 5 height 54
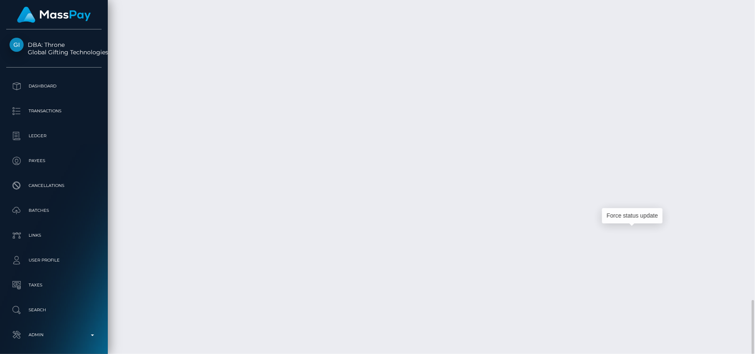
drag, startPoint x: 754, startPoint y: 327, endPoint x: 747, endPoint y: 261, distance: 66.3
click at [747, 261] on div "Customer Profile Loading... Loading..." at bounding box center [431, 177] width 647 height 354
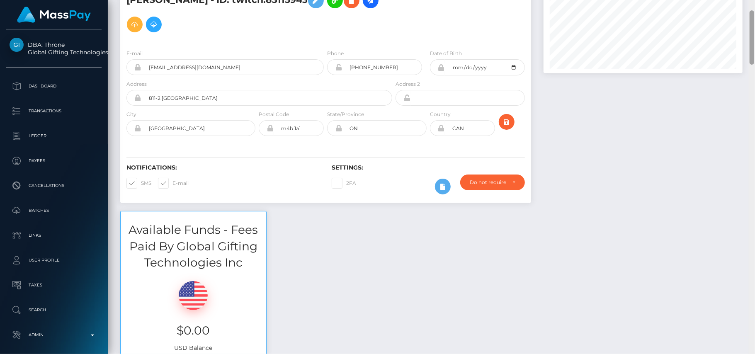
scroll to position [67, 0]
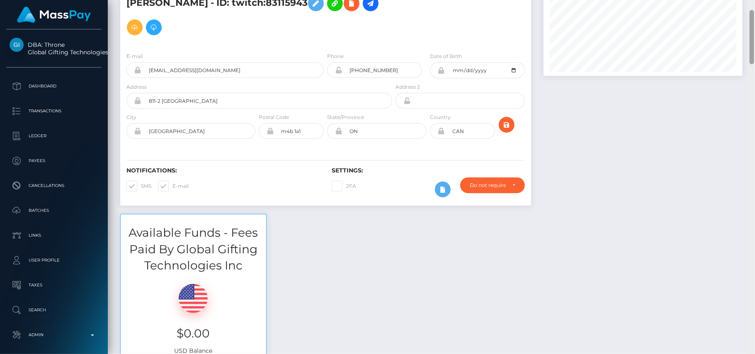
click at [720, 19] on div "Customer Profile Loading... Loading..." at bounding box center [431, 177] width 647 height 354
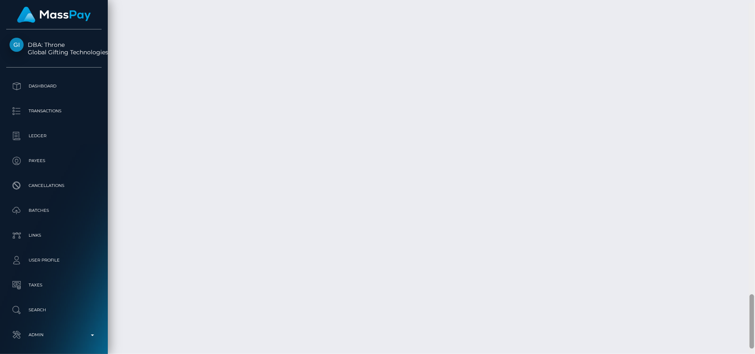
scroll to position [1900, 0]
drag, startPoint x: 751, startPoint y: 23, endPoint x: 754, endPoint y: 305, distance: 281.9
click at [754, 305] on div at bounding box center [752, 177] width 6 height 354
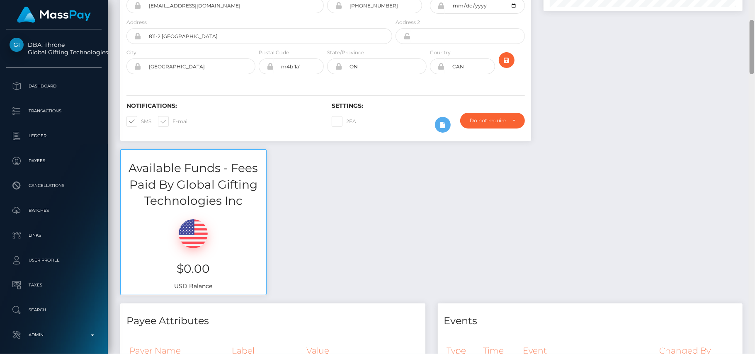
scroll to position [126, 0]
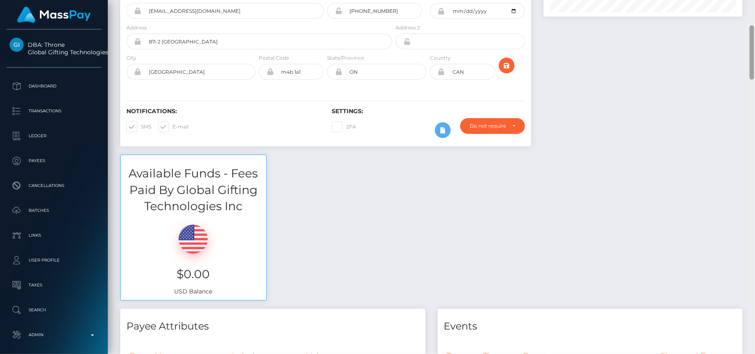
drag, startPoint x: 751, startPoint y: 313, endPoint x: 720, endPoint y: 41, distance: 274.5
click at [720, 41] on div "Customer Profile Loading... Loading..." at bounding box center [431, 177] width 647 height 354
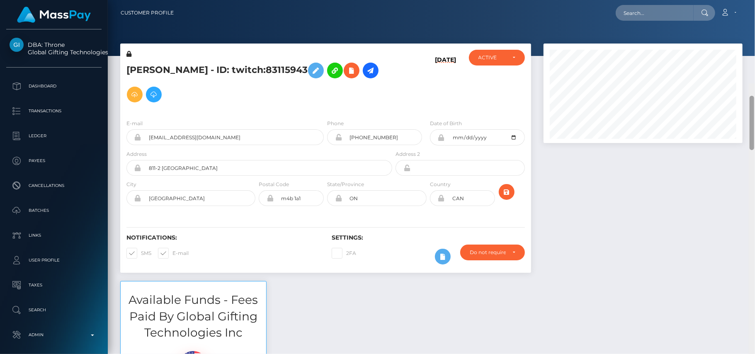
drag, startPoint x: 753, startPoint y: 57, endPoint x: 722, endPoint y: -15, distance: 78.3
click at [722, 0] on html "DBA: Throne Global Gifting Technologies Inc Dashboard Transactions Ledger Payee…" at bounding box center [377, 177] width 755 height 354
click at [654, 11] on input "text" at bounding box center [654, 13] width 78 height 16
paste input "[EMAIL_ADDRESS][DOMAIN_NAME]"
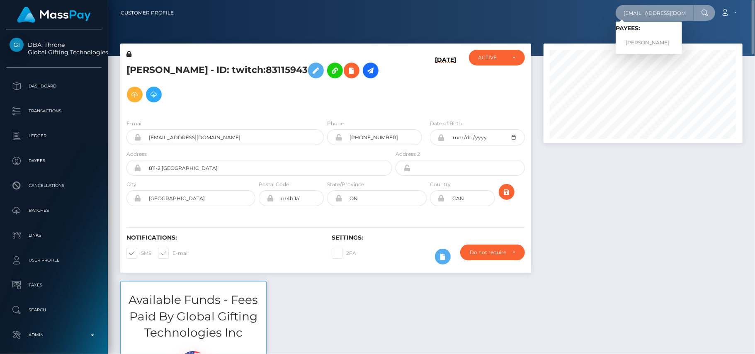
type input "[EMAIL_ADDRESS][DOMAIN_NAME]"
click at [634, 49] on link "KRYSTAL KERRI ZACHER" at bounding box center [648, 42] width 66 height 15
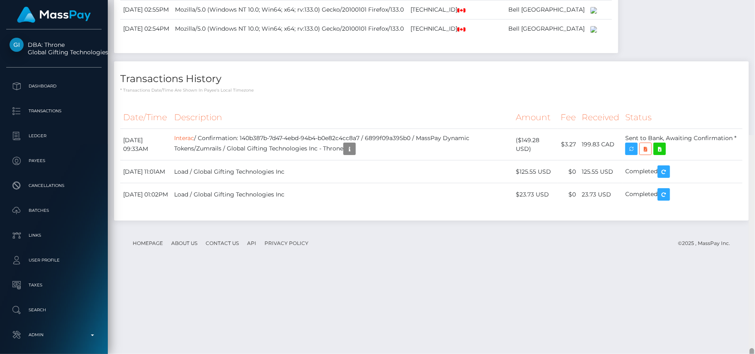
scroll to position [1386, 0]
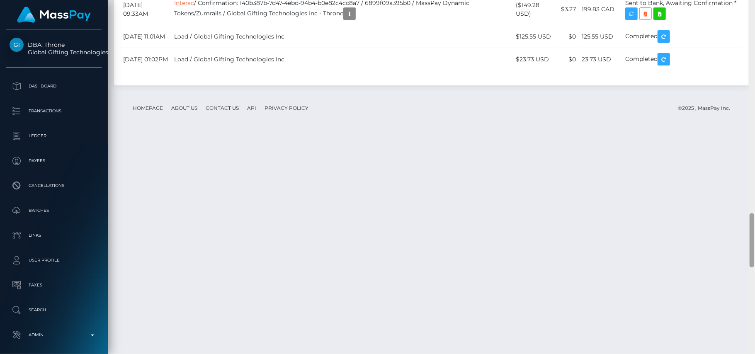
drag, startPoint x: 752, startPoint y: 70, endPoint x: 754, endPoint y: 252, distance: 182.0
click at [746, 252] on div at bounding box center [752, 177] width 6 height 354
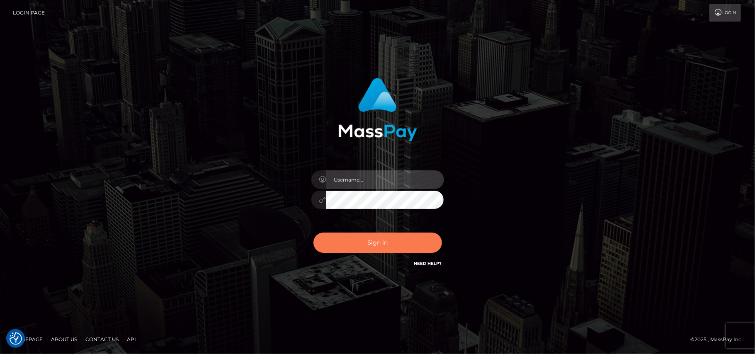
type input "[DOMAIN_NAME]"
click at [398, 245] on button "Sign in" at bounding box center [377, 243] width 128 height 20
type input "[DOMAIN_NAME]"
click at [376, 243] on button "Sign in" at bounding box center [377, 243] width 128 height 20
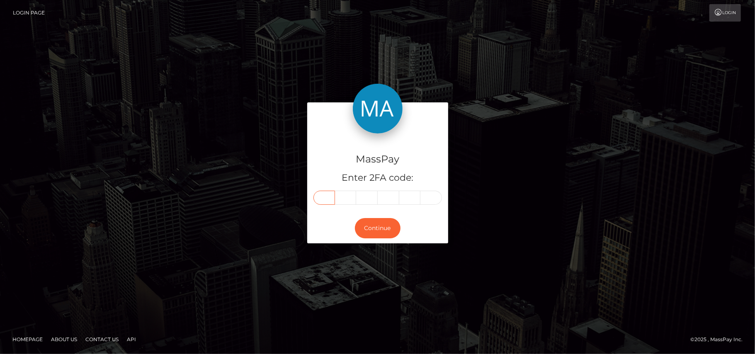
click at [325, 199] on input "text" at bounding box center [324, 198] width 22 height 14
type input "6"
type input "0"
type input "8"
type input "2"
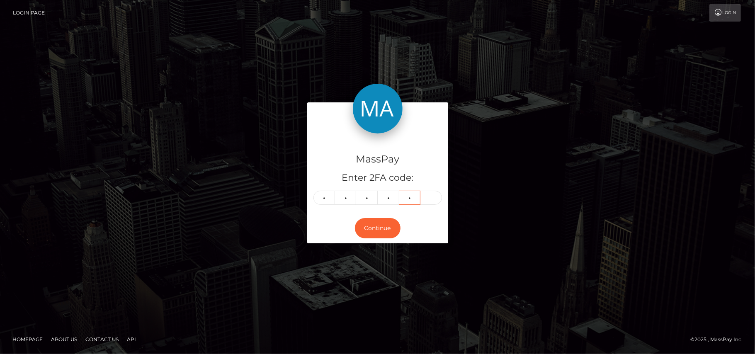
type input "0"
type input "6"
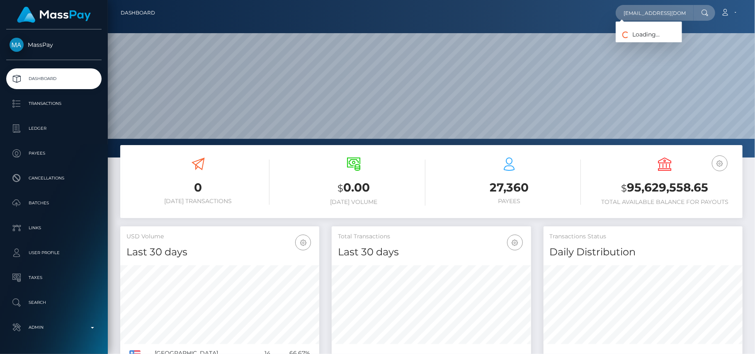
scroll to position [0, 12]
type input "[EMAIL_ADDRESS][DOMAIN_NAME]"
